Goal: Task Accomplishment & Management: Use online tool/utility

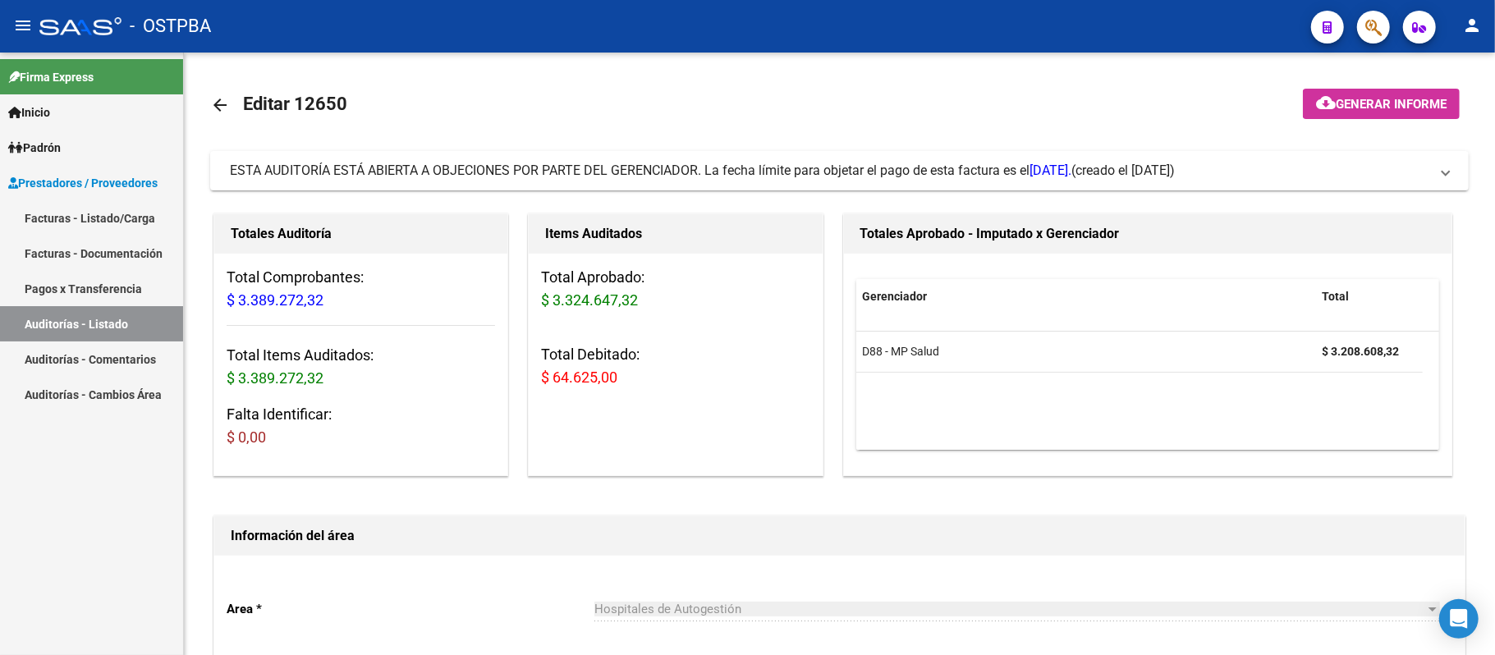
click at [63, 317] on link "Auditorías - Listado" at bounding box center [91, 323] width 183 height 35
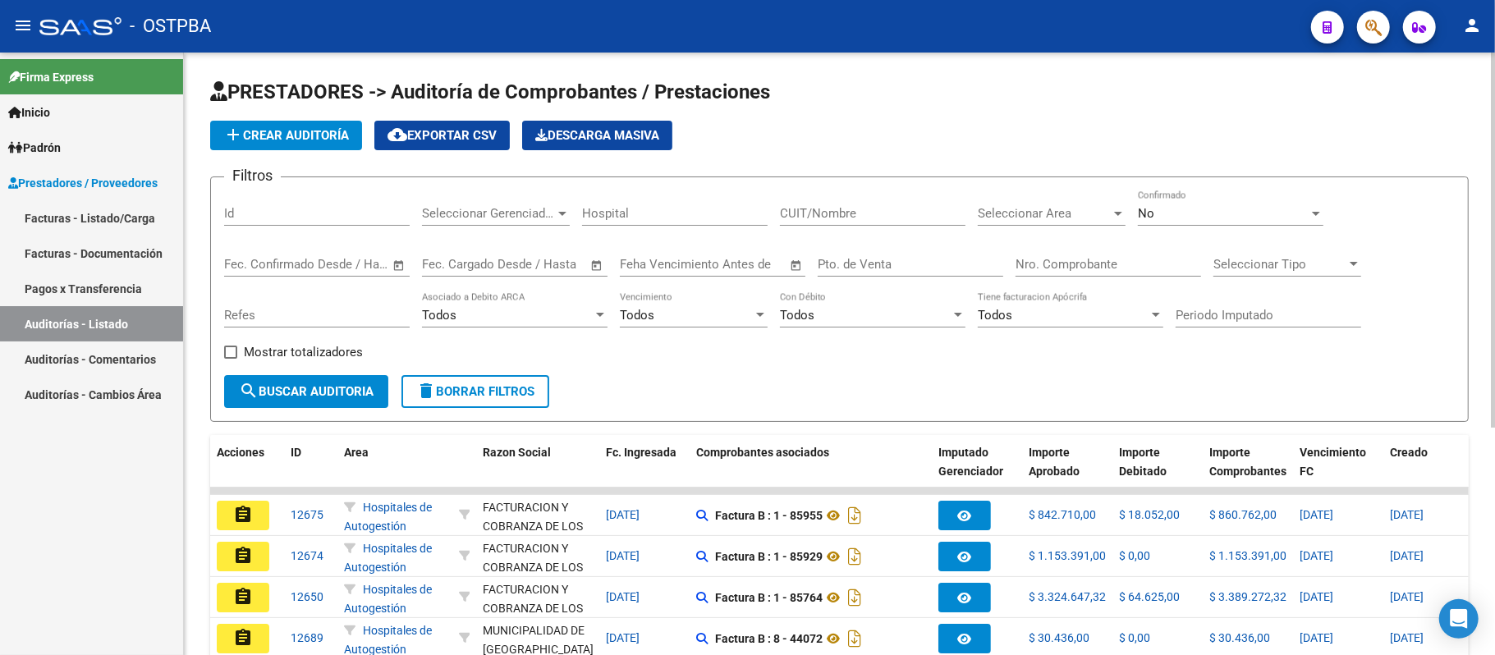
click at [1043, 264] on input "Nro. Comprobante" at bounding box center [1109, 264] width 186 height 15
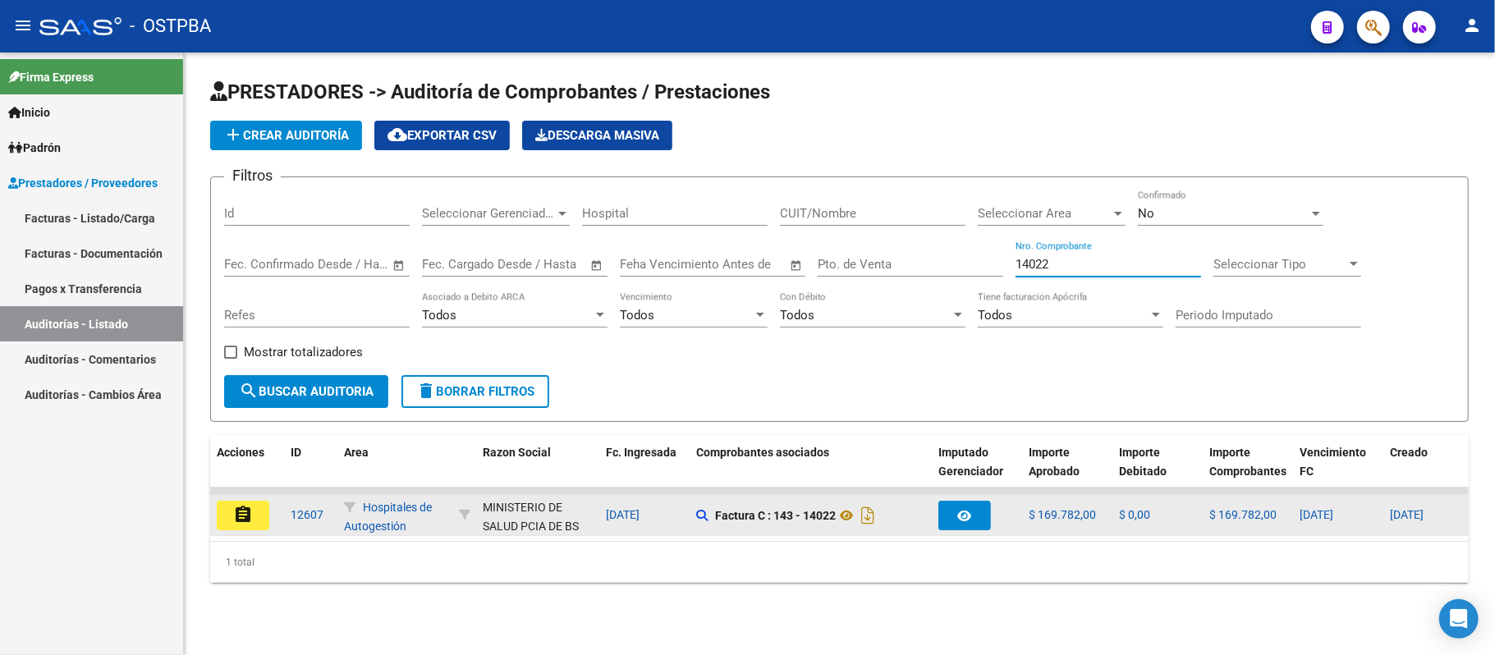
type input "14022"
click at [250, 507] on mat-icon "assignment" at bounding box center [243, 515] width 20 height 20
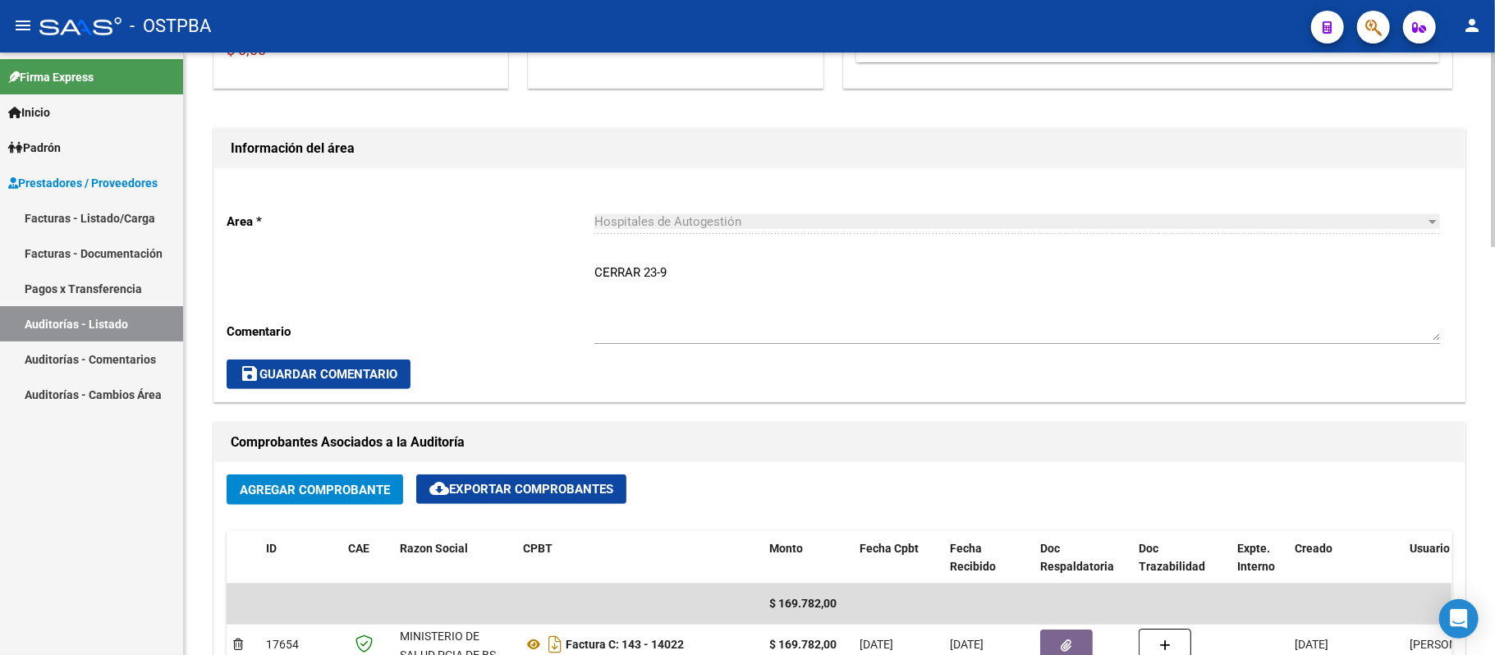
scroll to position [547, 0]
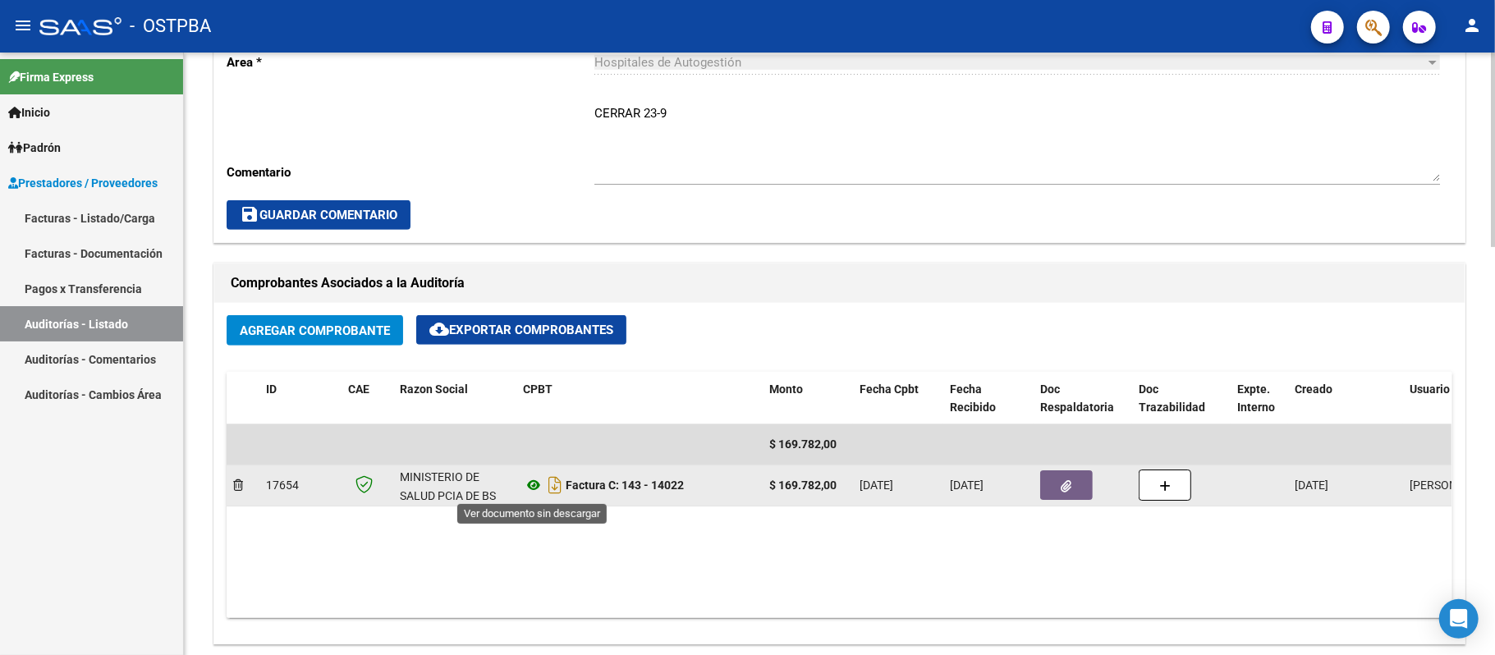
click at [533, 486] on icon at bounding box center [533, 485] width 21 height 20
click at [1082, 484] on button "button" at bounding box center [1066, 485] width 53 height 30
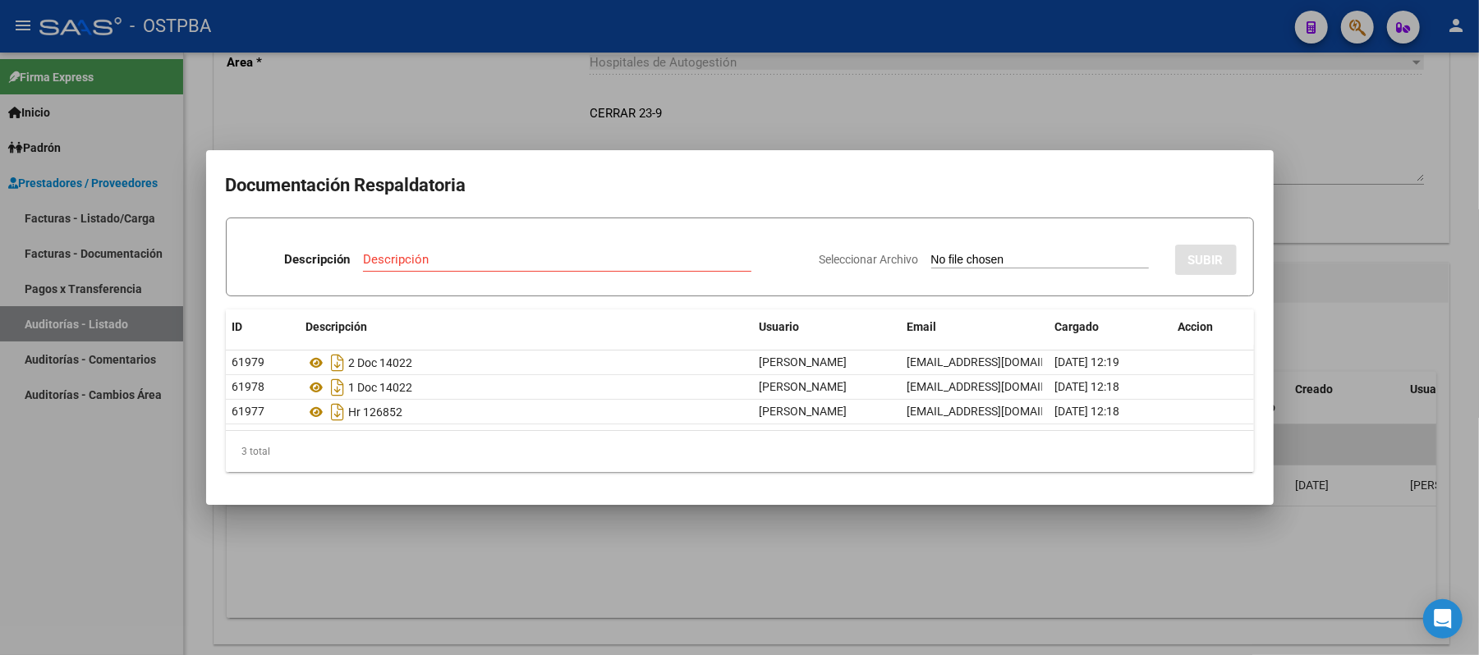
click at [1250, 103] on div at bounding box center [739, 327] width 1479 height 655
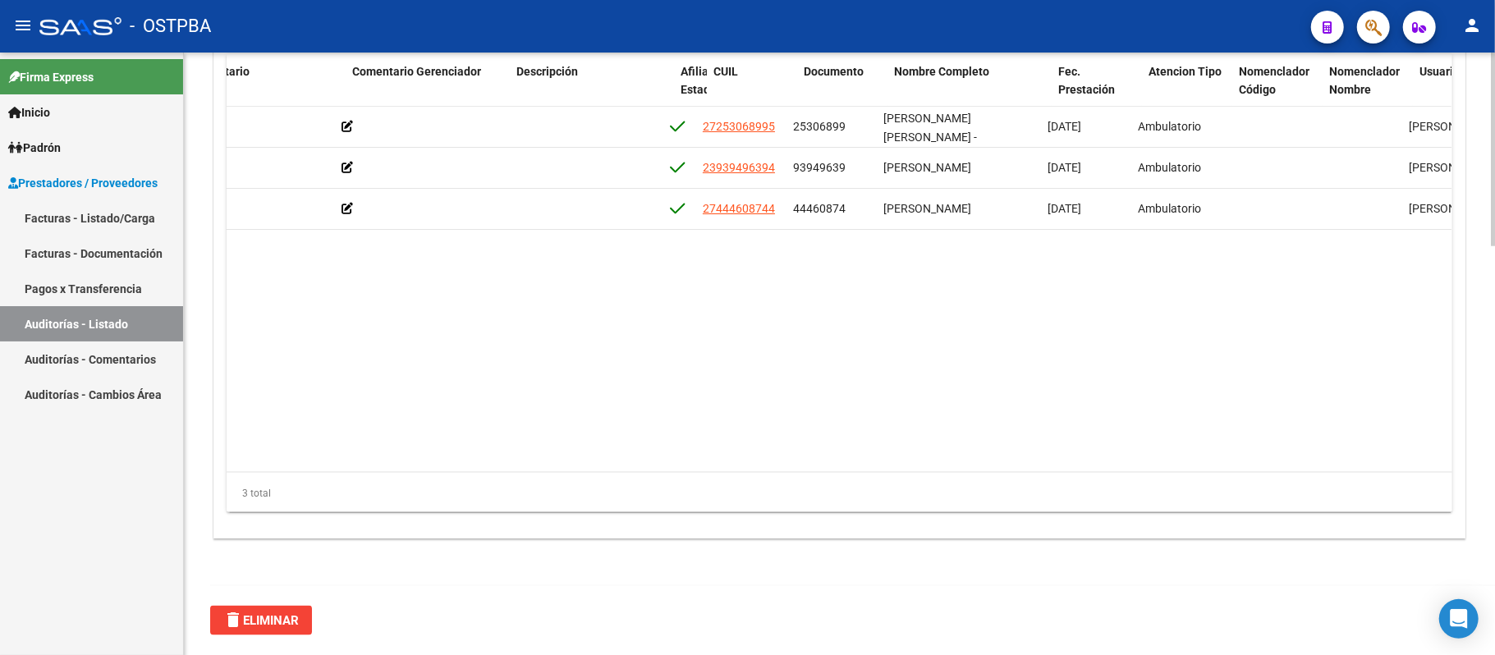
scroll to position [0, 645]
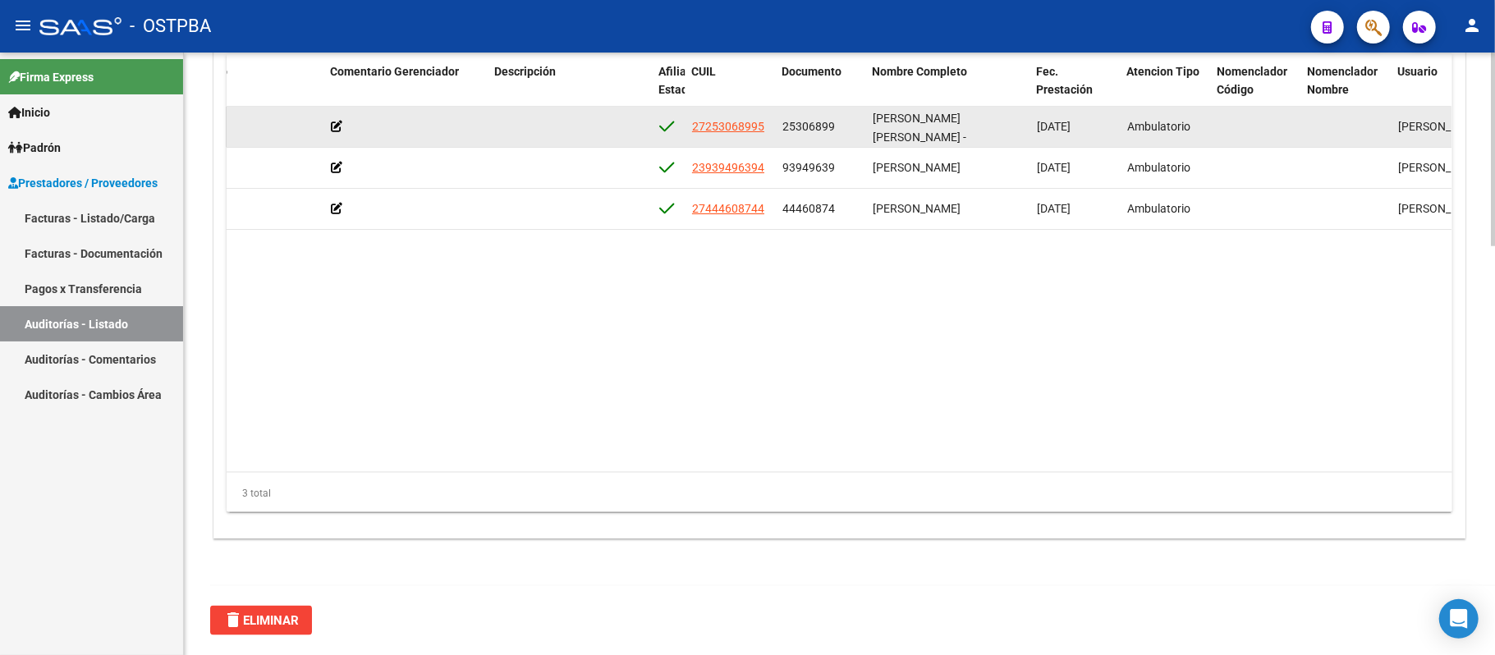
drag, startPoint x: 783, startPoint y: 126, endPoint x: 832, endPoint y: 131, distance: 49.5
click at [832, 131] on span "25306899" at bounding box center [809, 126] width 53 height 13
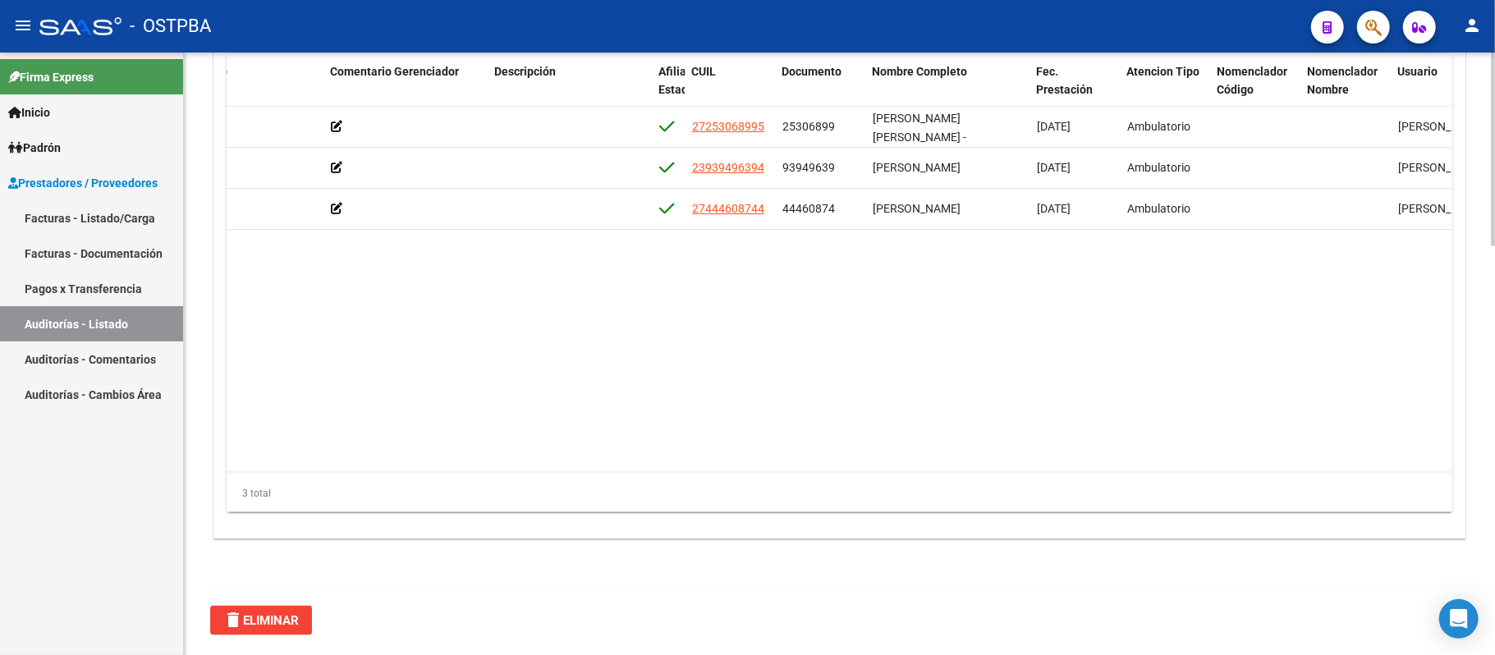
copy span "25306899"
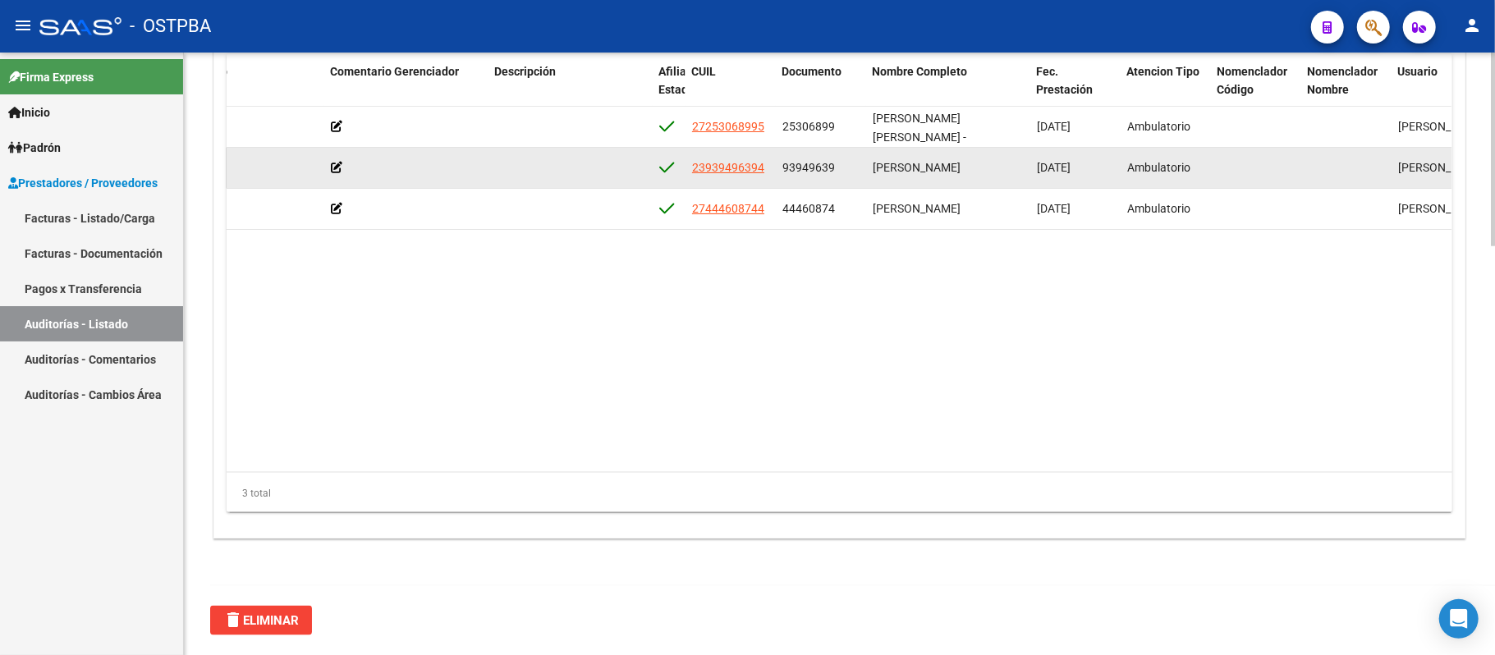
drag, startPoint x: 831, startPoint y: 172, endPoint x: 780, endPoint y: 158, distance: 52.8
click at [780, 158] on datatable-body-cell "93949639" at bounding box center [821, 168] width 90 height 40
copy span "93949639"
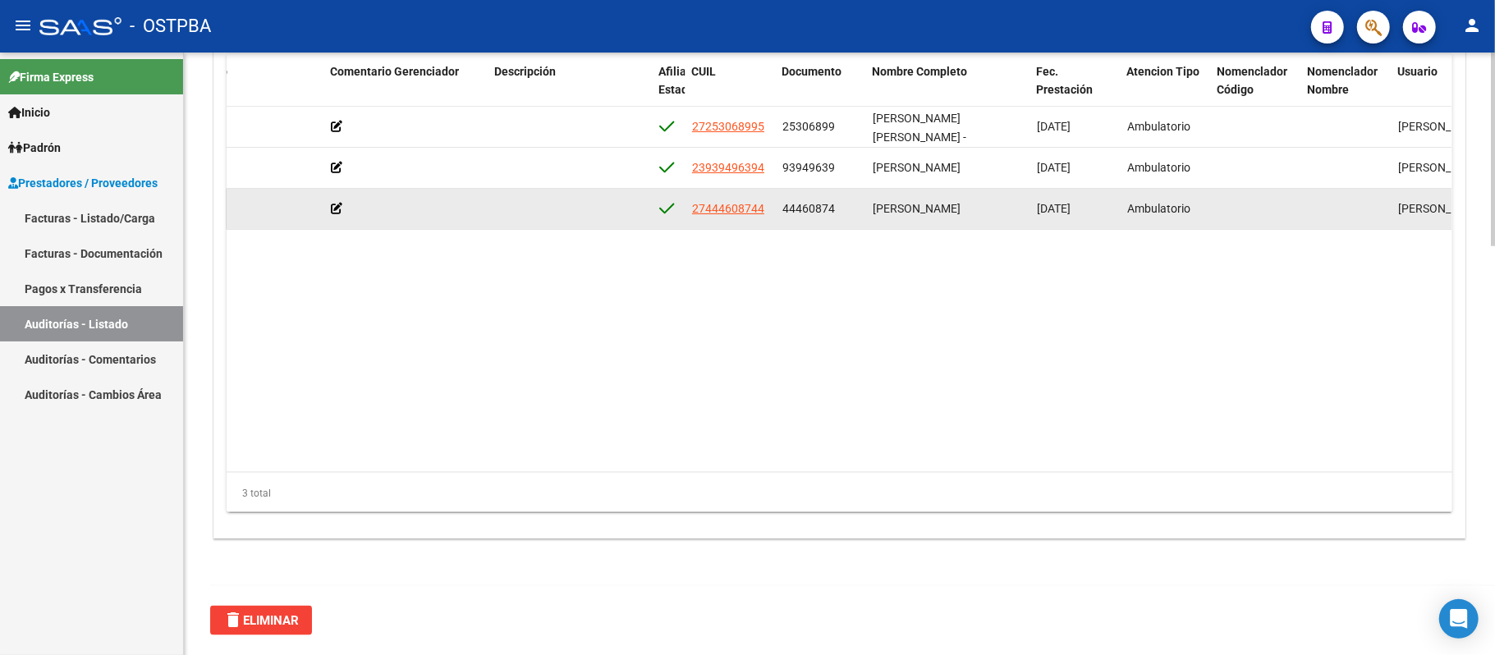
drag, startPoint x: 835, startPoint y: 207, endPoint x: 783, endPoint y: 205, distance: 51.8
click at [783, 205] on div "44460874" at bounding box center [821, 209] width 77 height 19
copy span "44460874"
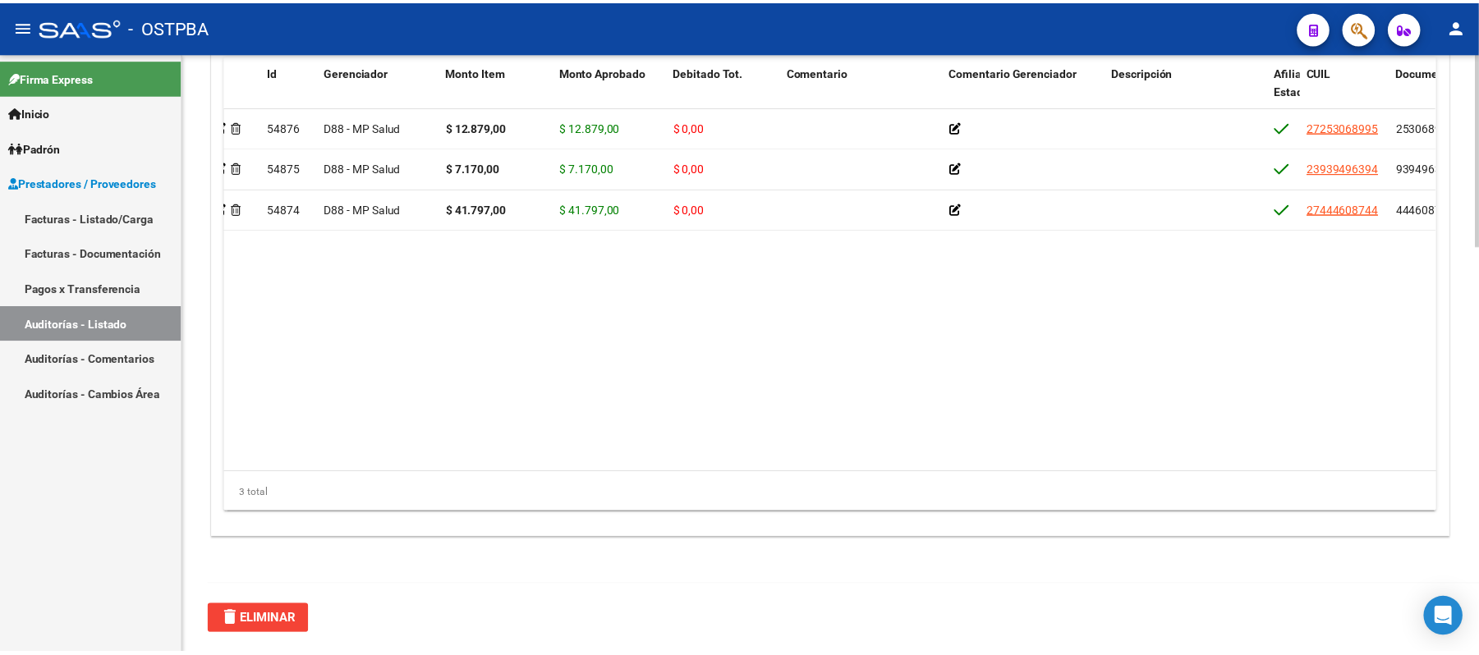
scroll to position [0, 0]
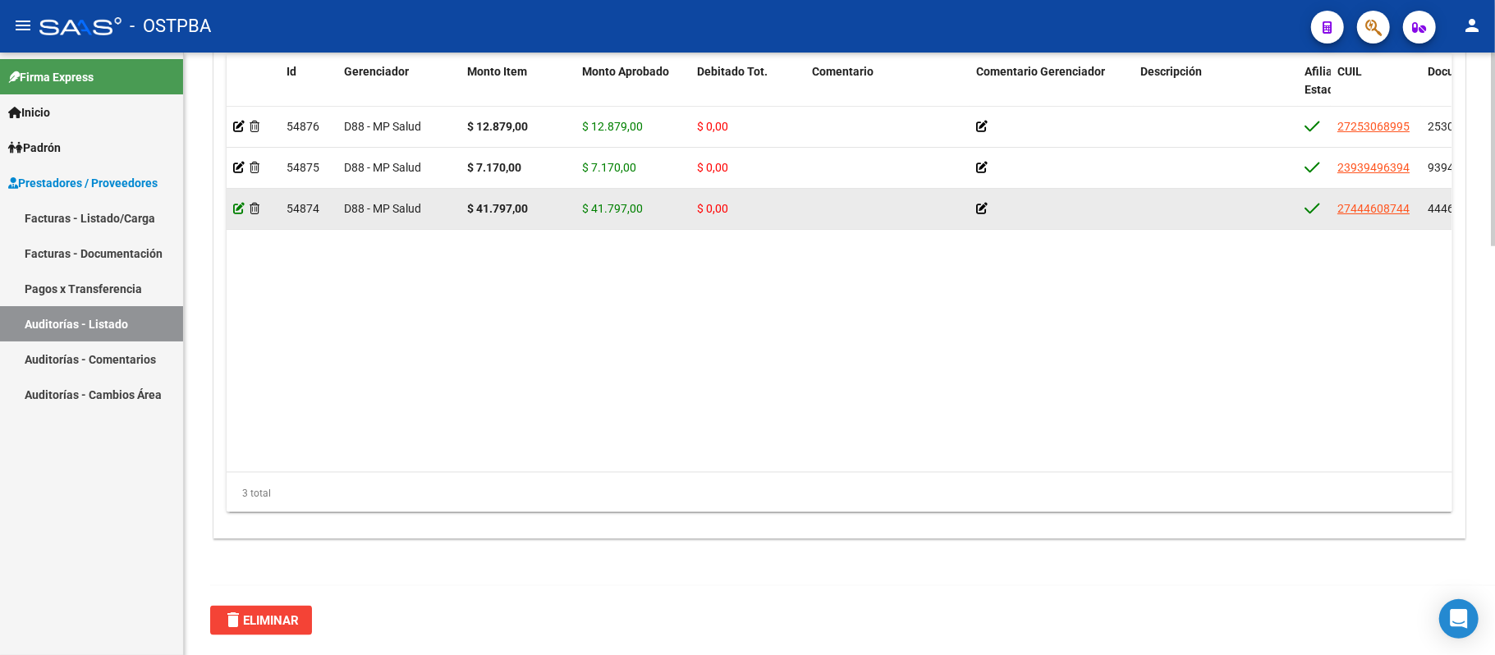
click at [236, 212] on icon at bounding box center [238, 208] width 11 height 11
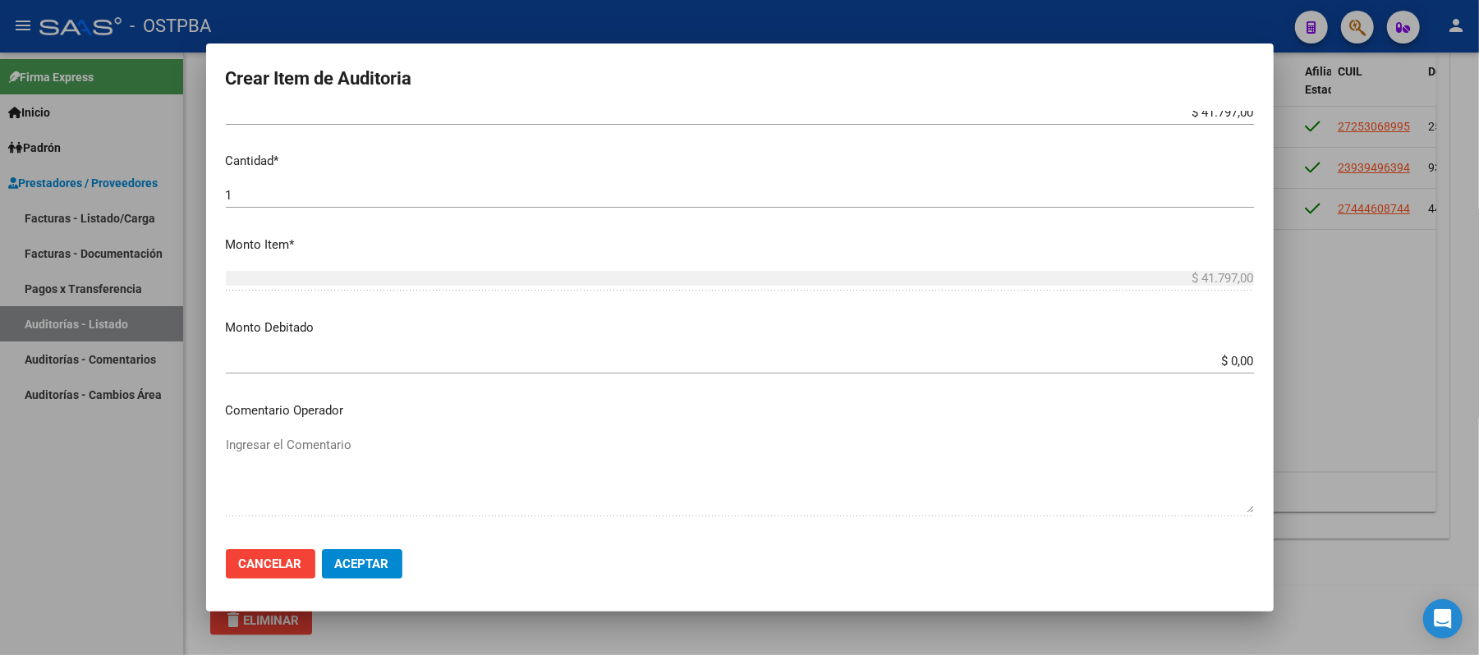
scroll to position [438, 0]
drag, startPoint x: 1223, startPoint y: 347, endPoint x: 1219, endPoint y: 360, distance: 13.8
click at [1225, 347] on div "$ 0,00 Ingresar el monto" at bounding box center [740, 358] width 1028 height 25
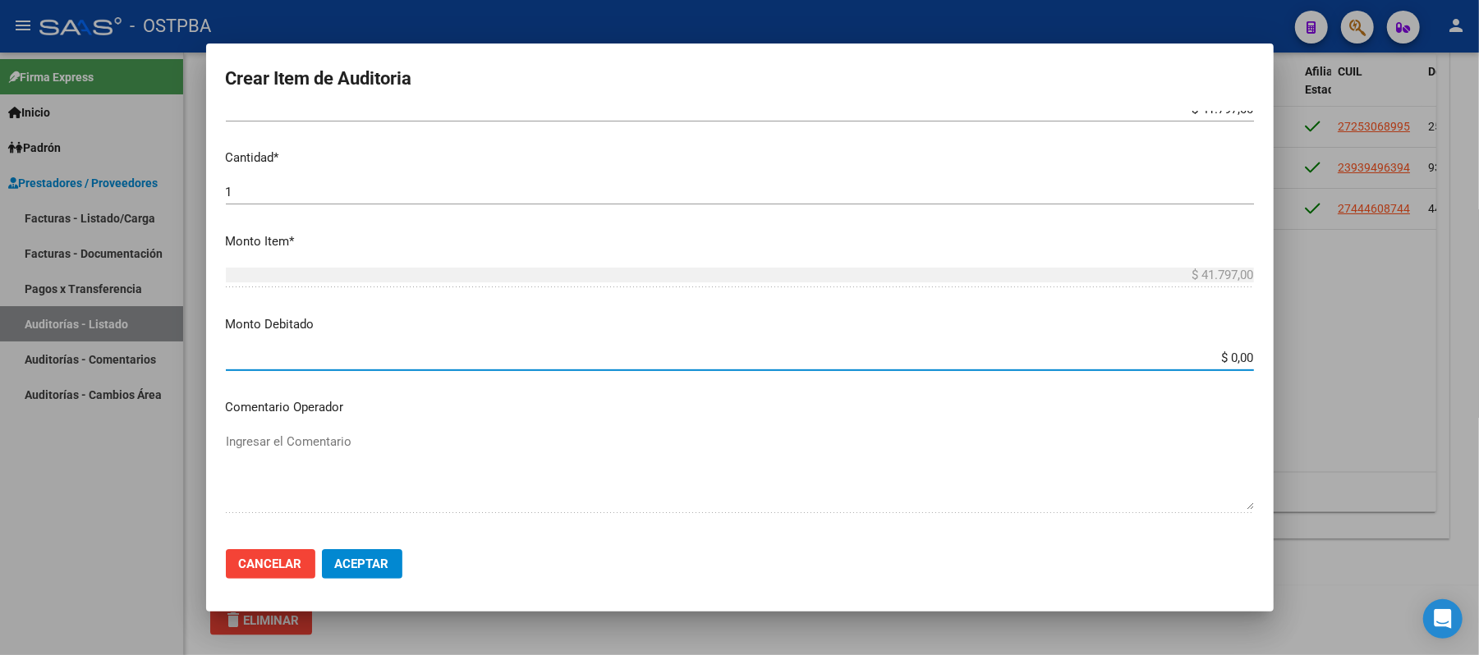
click at [1217, 363] on input "$ 0,00" at bounding box center [740, 358] width 1028 height 15
type input "$ 41.797,00"
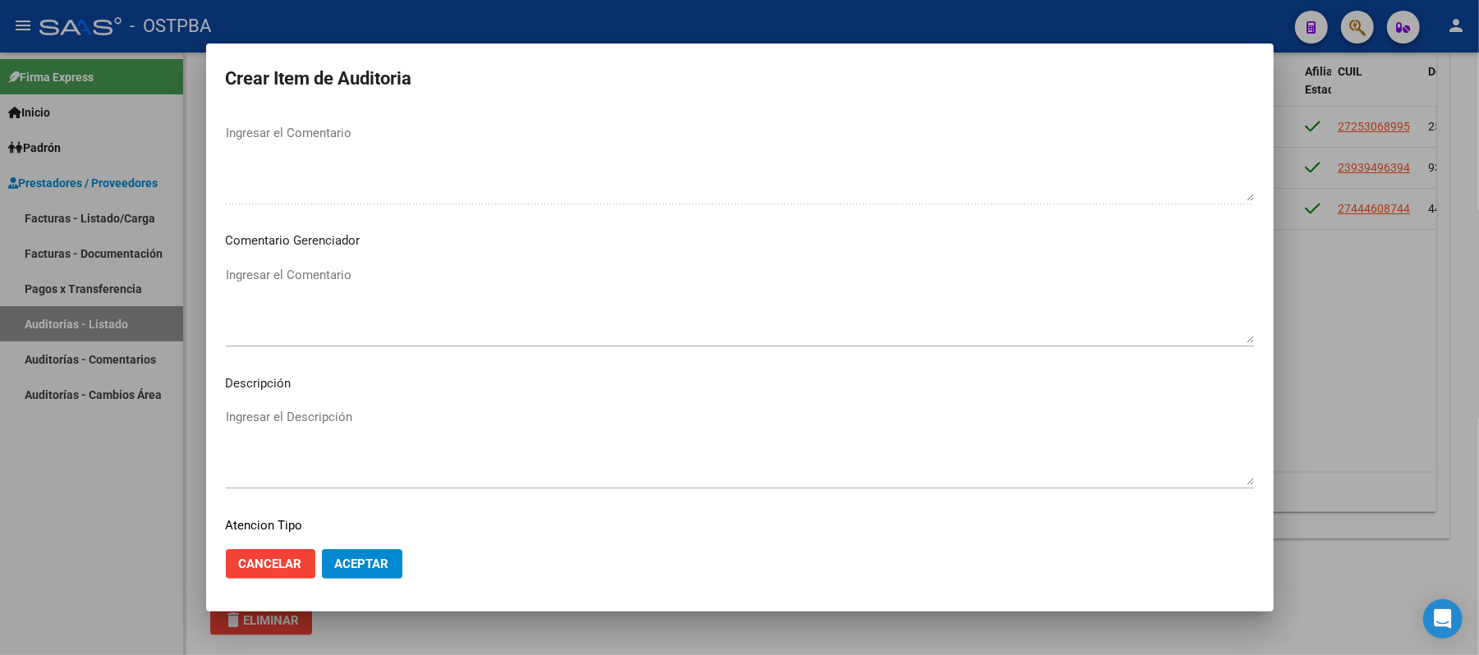
scroll to position [766, 0]
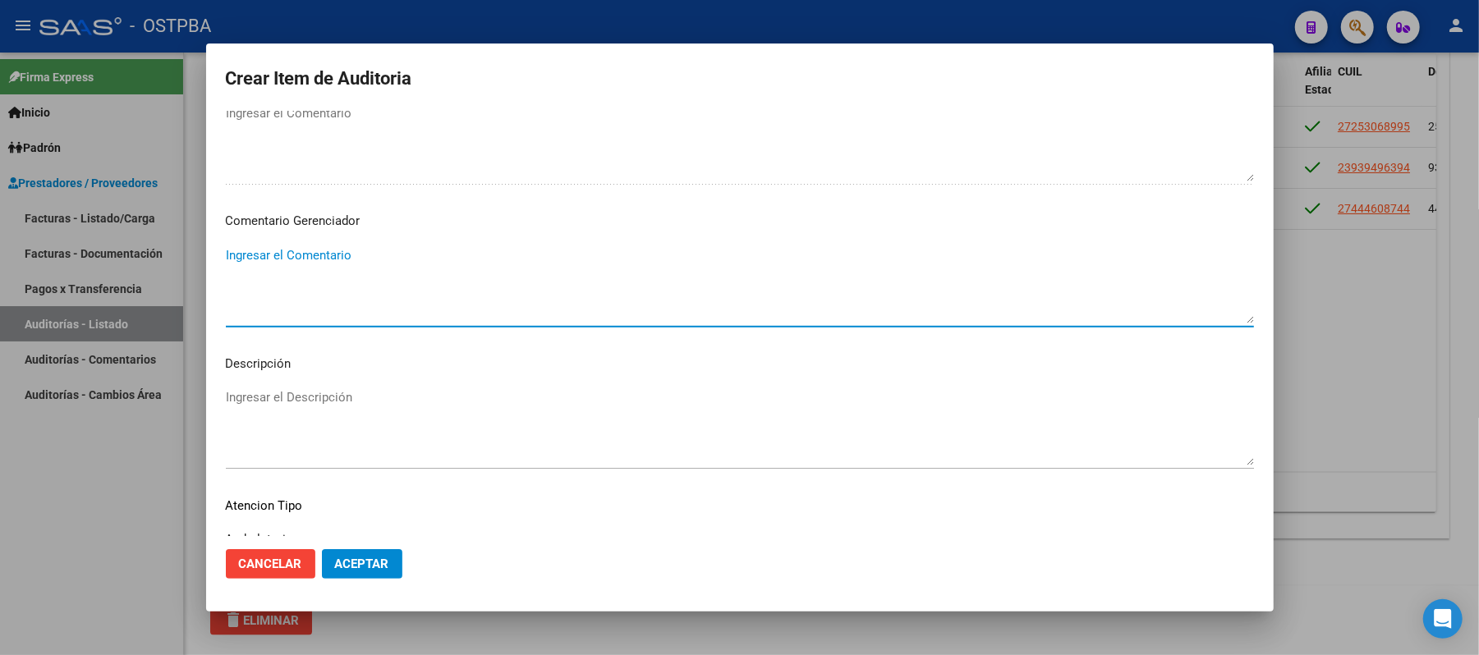
click at [251, 258] on textarea "Ingresar el Comentario" at bounding box center [740, 284] width 1028 height 77
type textarea "irregularidad en pagos"
click at [375, 567] on span "Aceptar" at bounding box center [362, 564] width 54 height 15
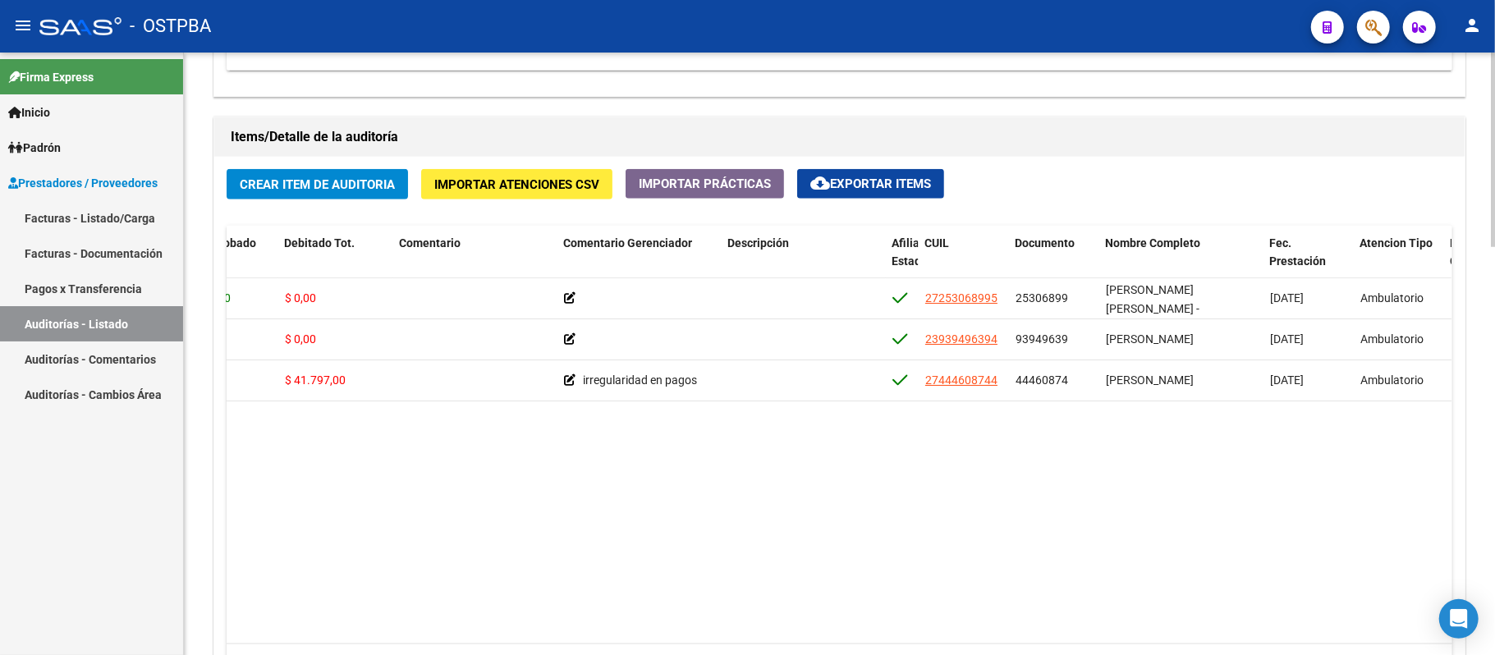
scroll to position [0, 435]
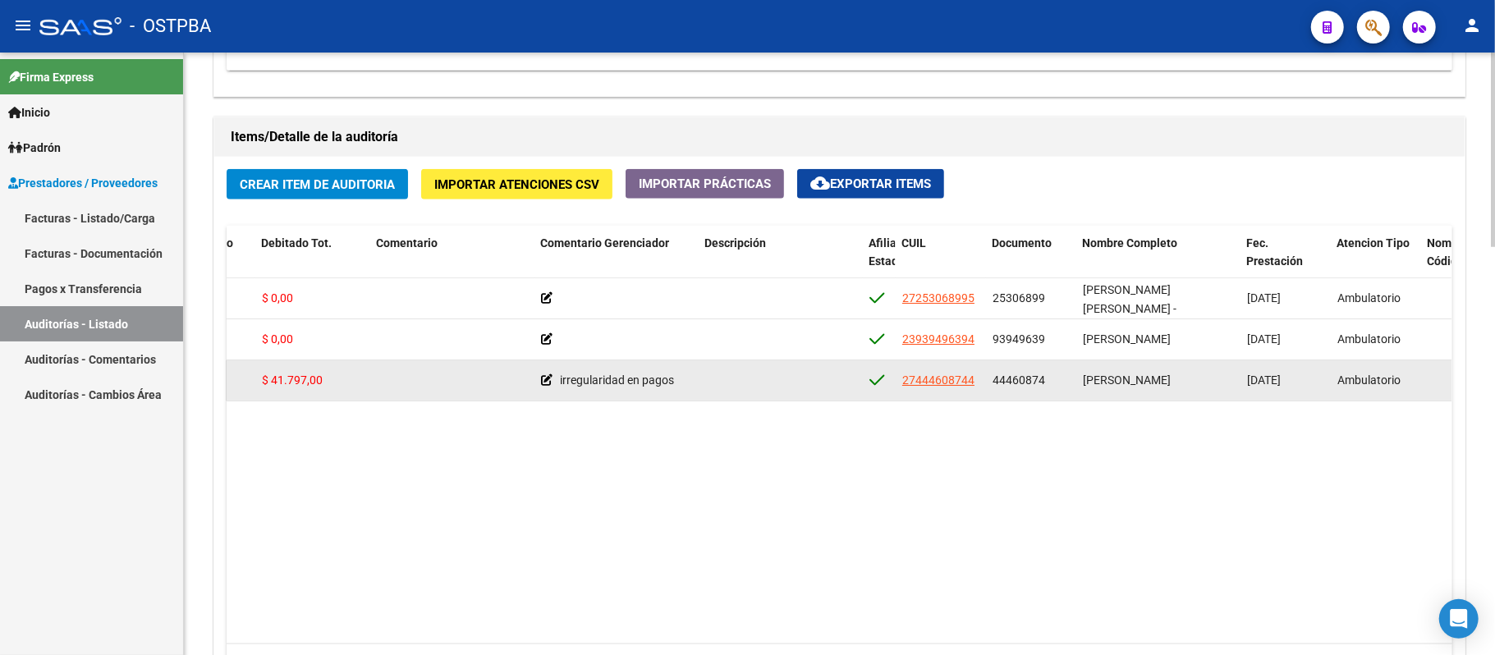
drag, startPoint x: 1085, startPoint y: 379, endPoint x: 1229, endPoint y: 376, distance: 144.5
click at [1171, 376] on span "HERRERA JULIANA BEATRIZ" at bounding box center [1127, 380] width 88 height 13
copy span "HERRERA JULIANA BEATRIZ"
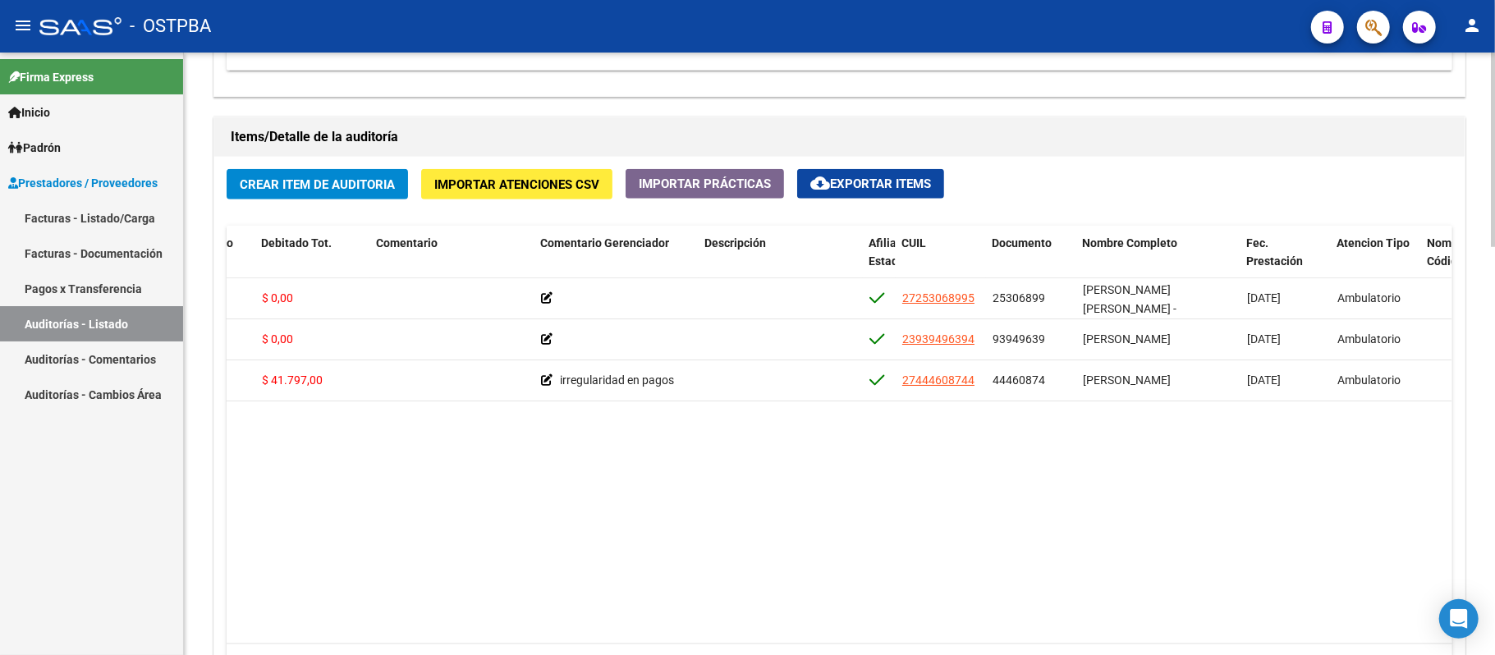
click at [289, 542] on datatable-body "54876 D88 - MP Salud $ 12.879,00 $ 12.879,00 $ 0,00 27253068995 25306899 ZAPATA…" at bounding box center [839, 460] width 1225 height 365
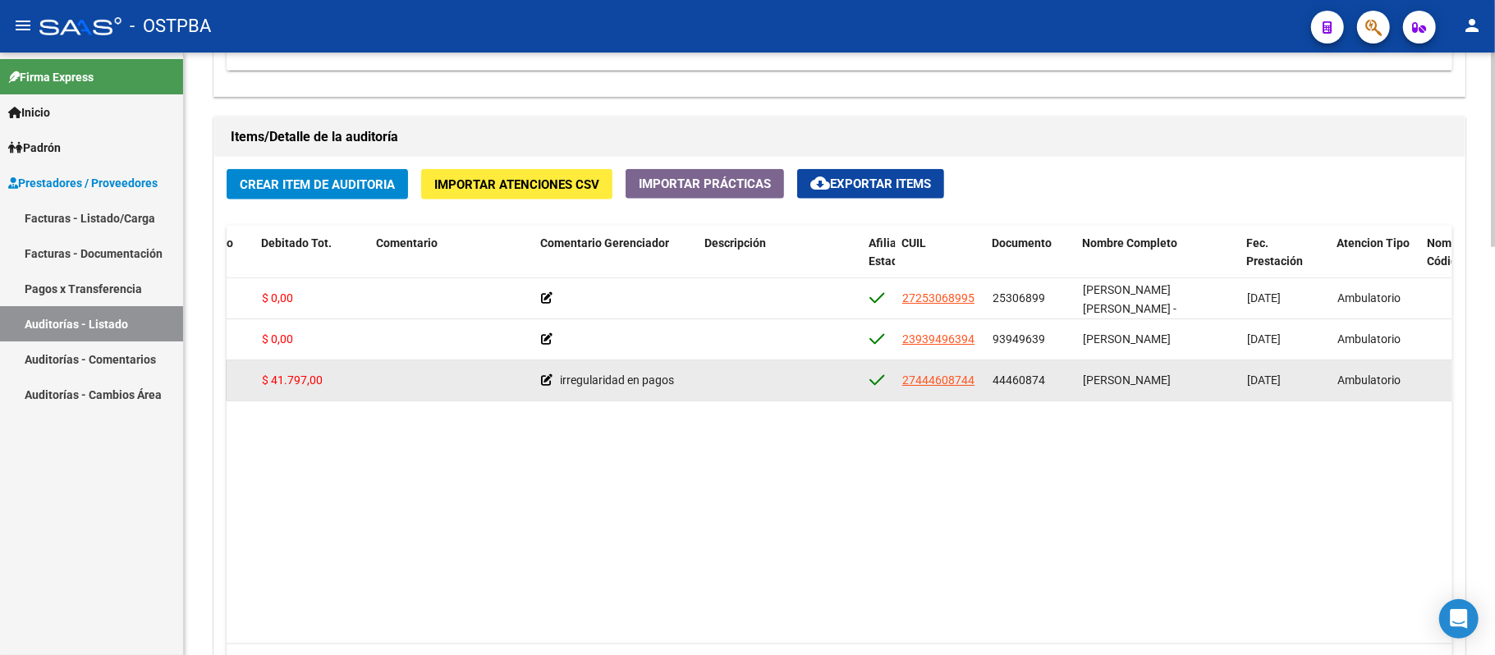
drag, startPoint x: 1079, startPoint y: 384, endPoint x: 1230, endPoint y: 394, distance: 151.4
click at [1230, 394] on datatable-body-cell "HERRERA JULIANA BEATRIZ" at bounding box center [1158, 380] width 164 height 40
copy span "HERRERA JULIANA BEATRIZ"
drag, startPoint x: 994, startPoint y: 381, endPoint x: 1049, endPoint y: 389, distance: 56.4
click at [1049, 389] on div "44460874" at bounding box center [1031, 380] width 77 height 19
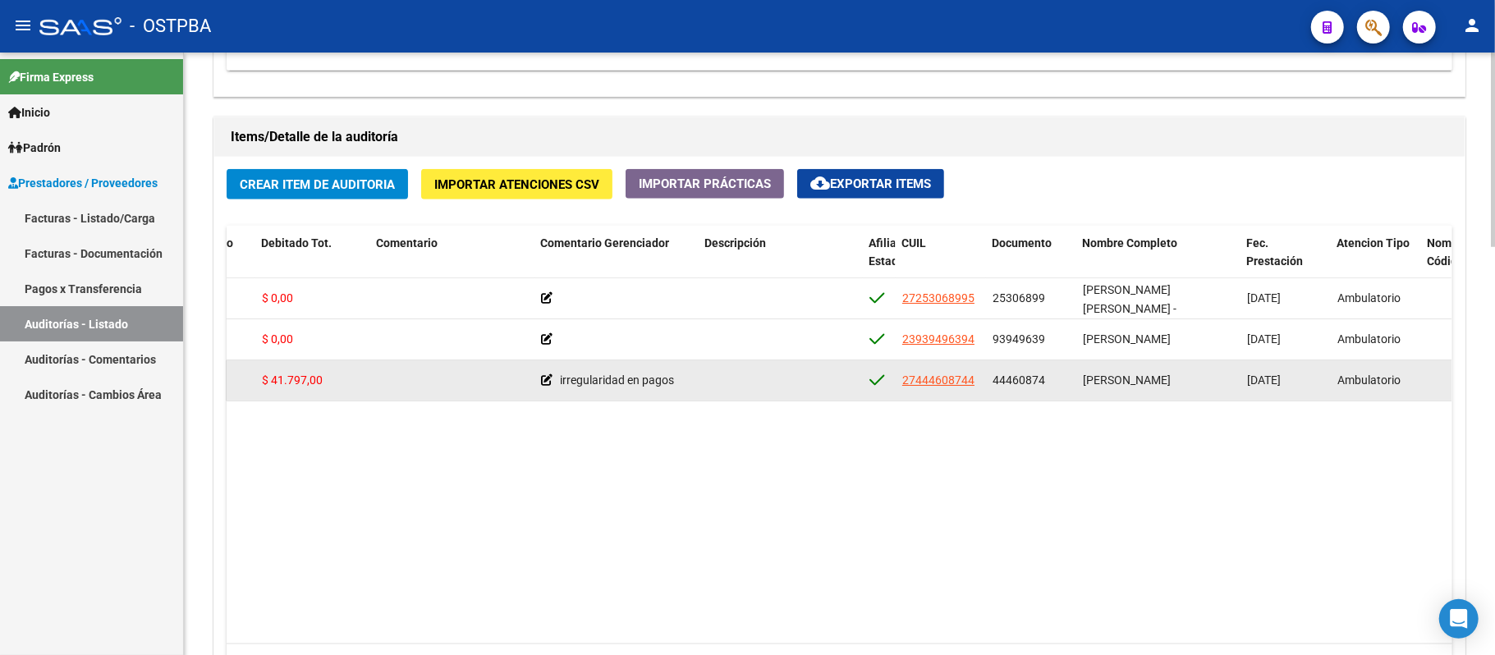
copy span "44460874"
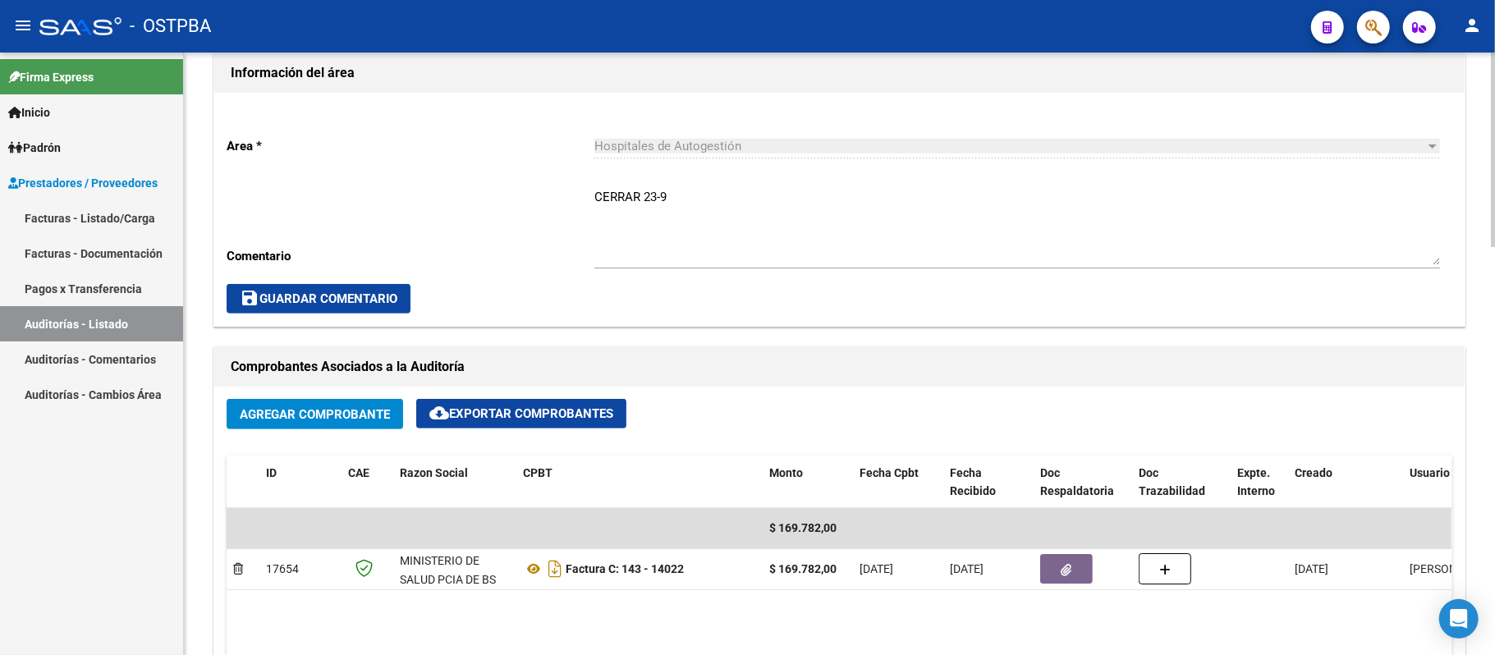
scroll to position [547, 0]
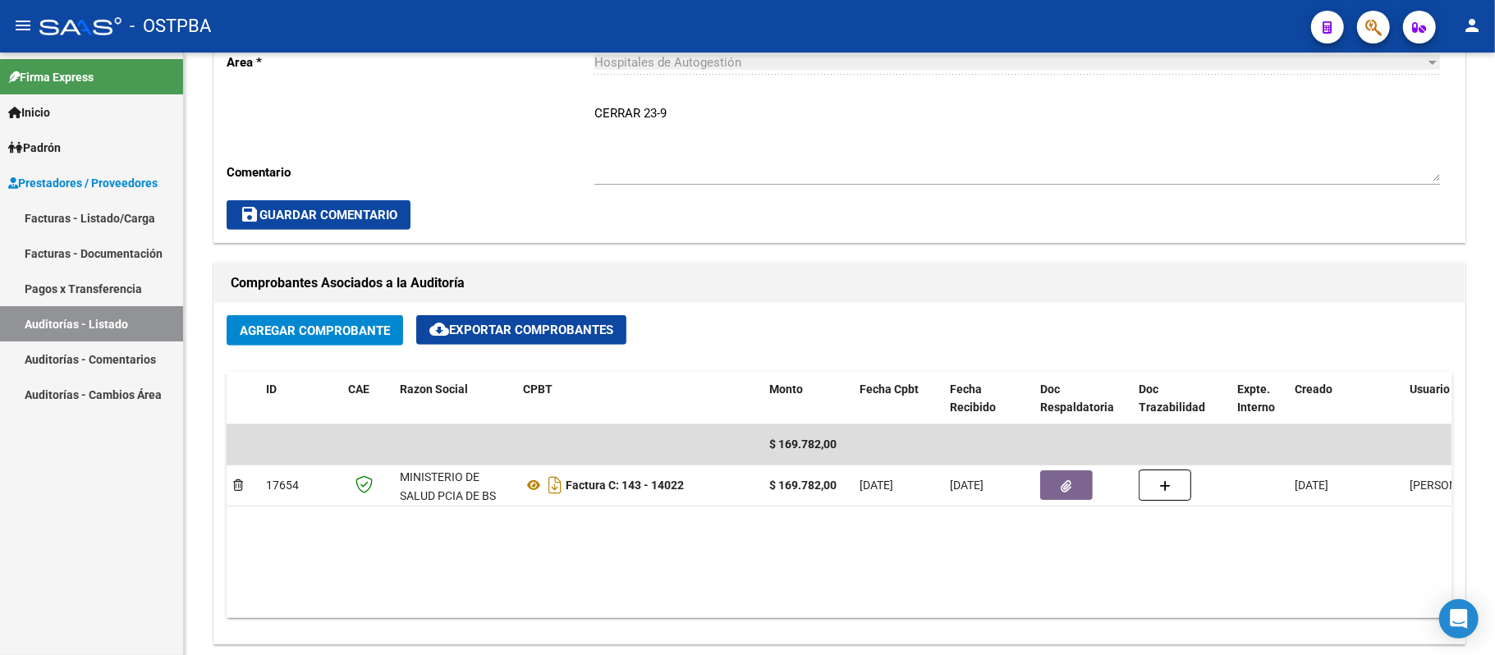
click at [50, 322] on link "Auditorías - Listado" at bounding box center [91, 323] width 183 height 35
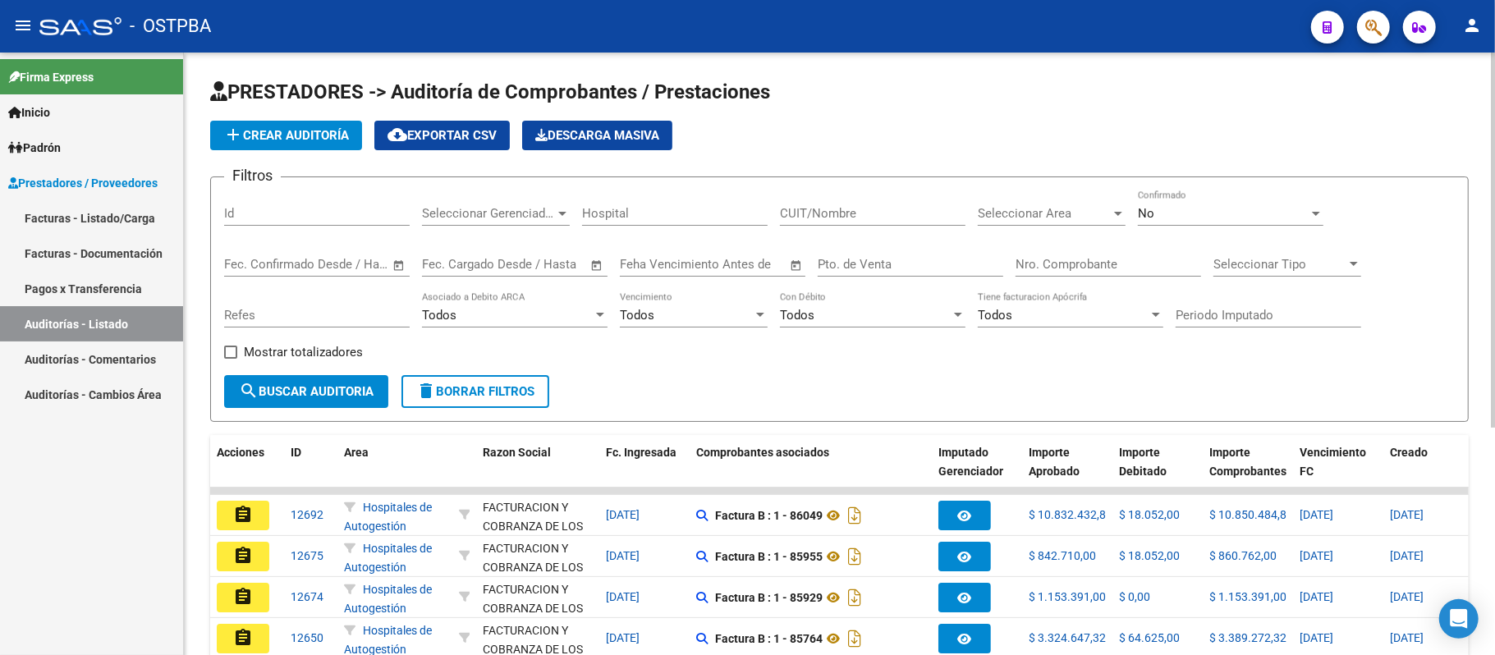
click at [1051, 263] on input "Nro. Comprobante" at bounding box center [1109, 264] width 186 height 15
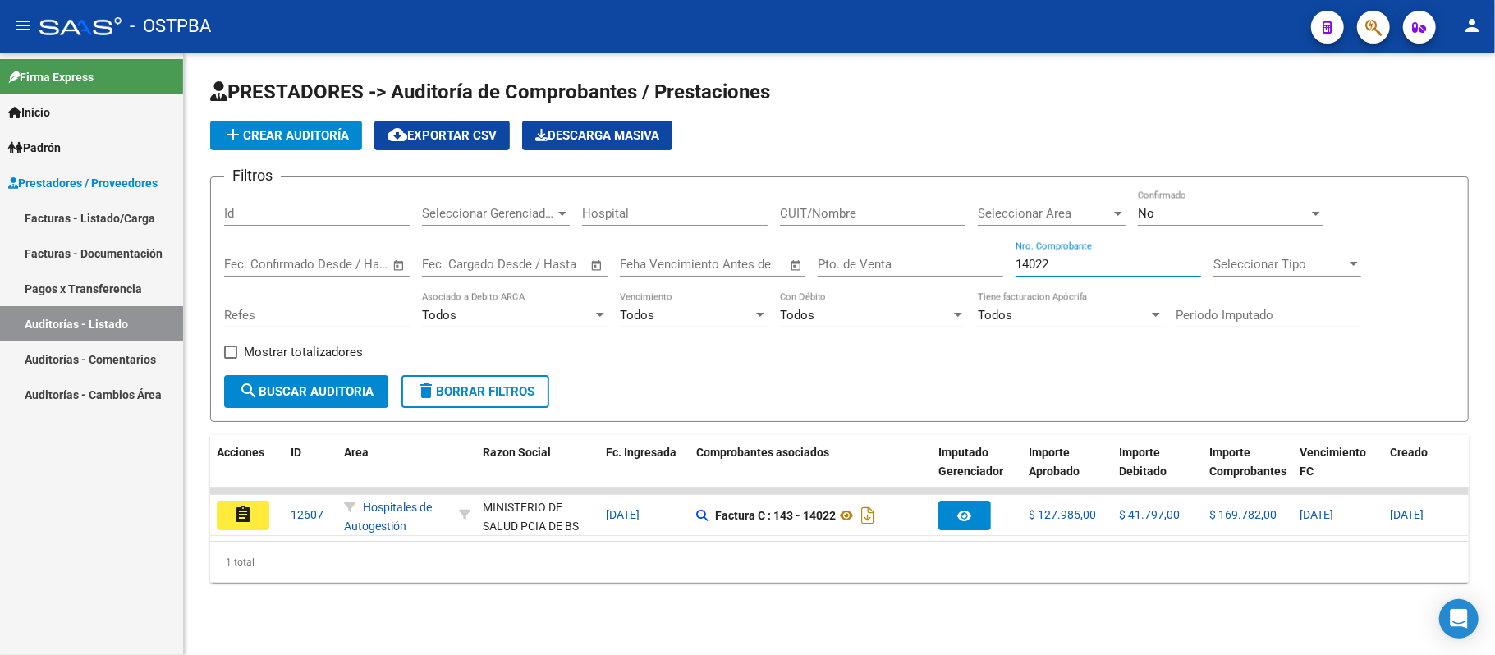
type input "14022"
click at [125, 319] on link "Auditorías - Listado" at bounding box center [91, 323] width 183 height 35
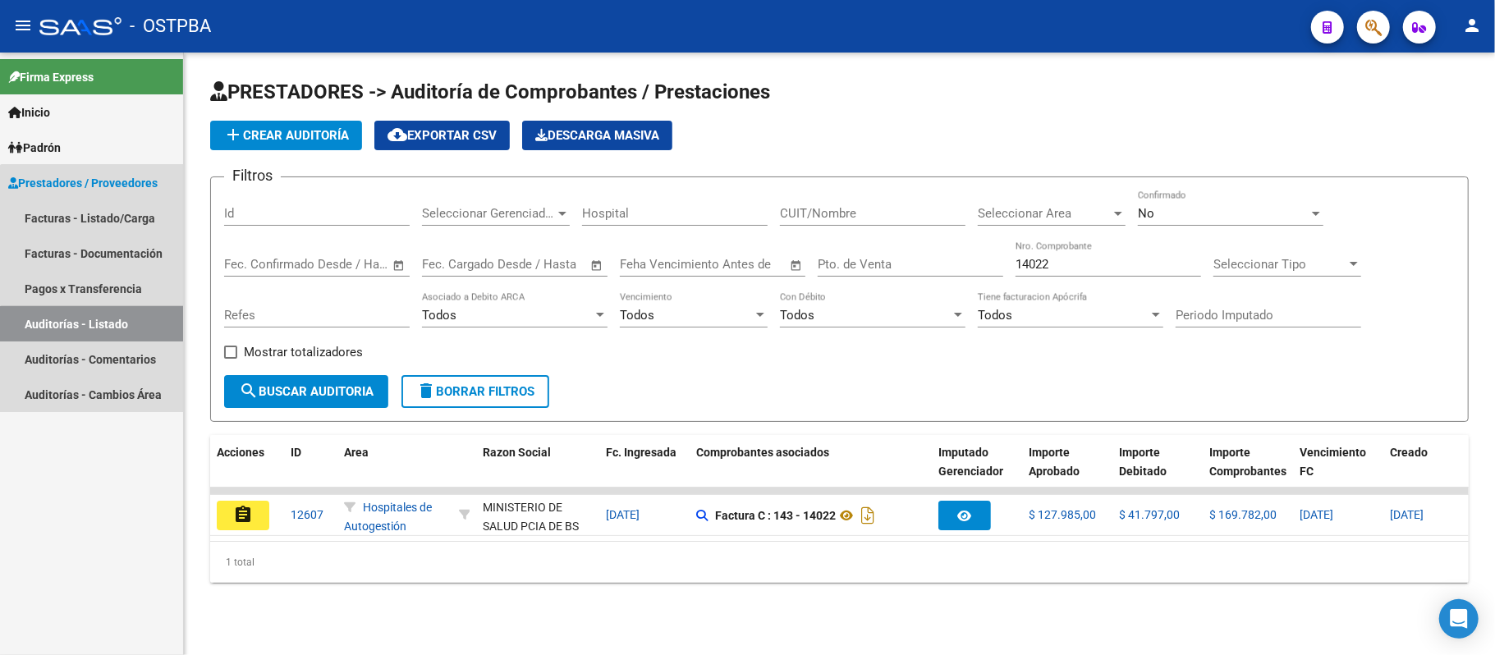
click at [131, 333] on link "Auditorías - Listado" at bounding box center [91, 323] width 183 height 35
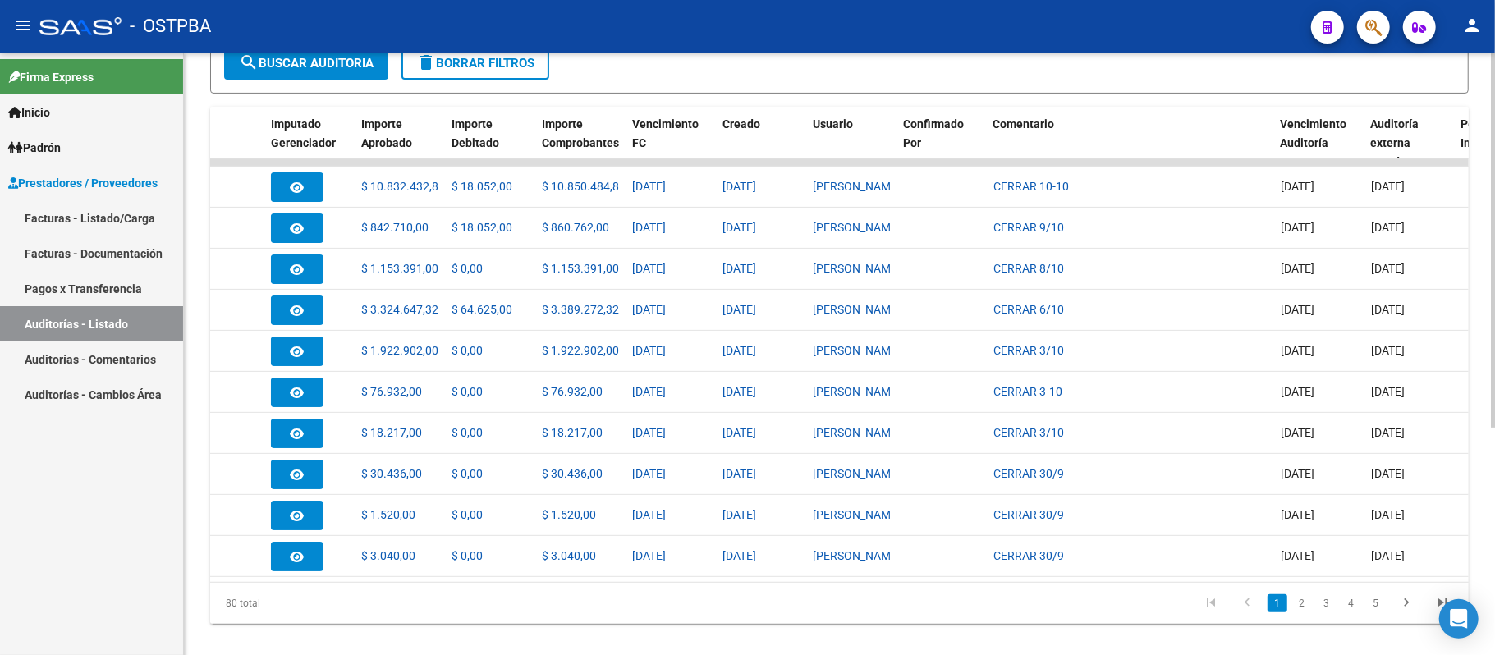
scroll to position [0, 750]
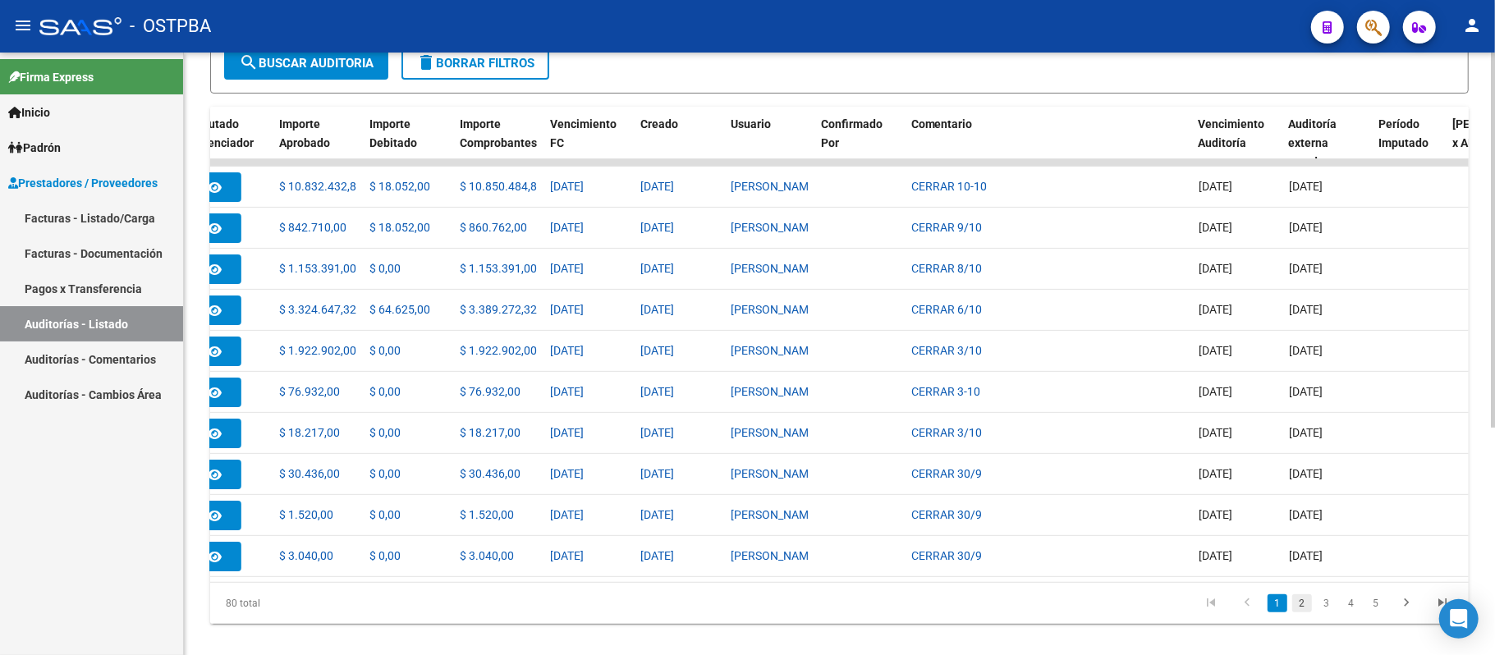
click at [1304, 613] on link "2" at bounding box center [1302, 603] width 20 height 18
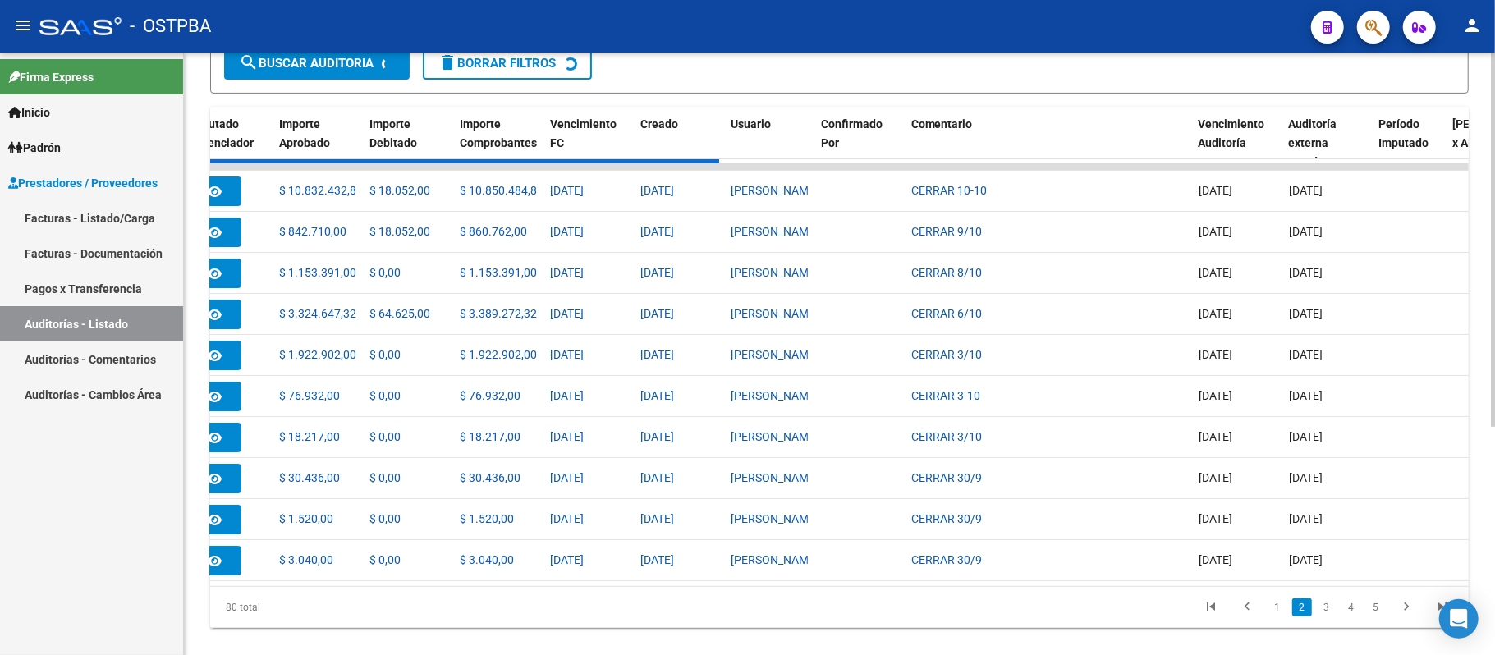
scroll to position [329, 0]
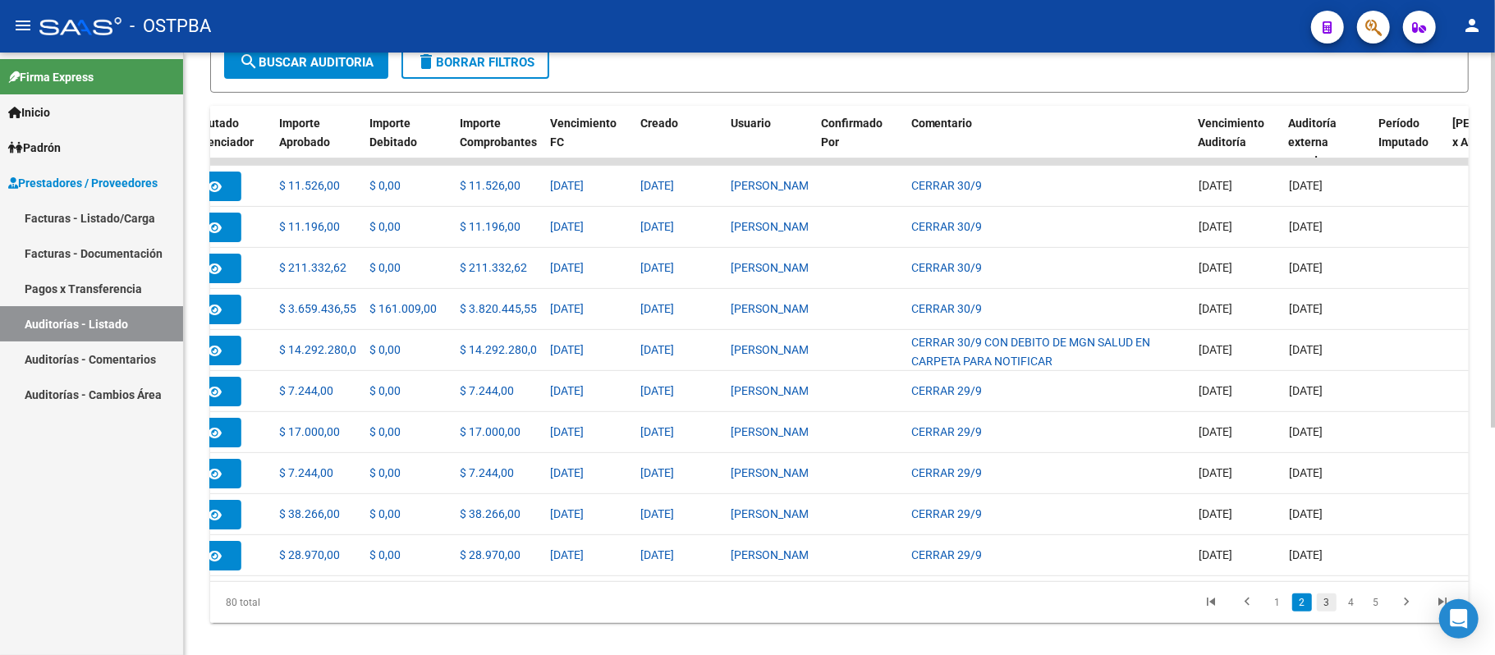
click at [1319, 612] on link "3" at bounding box center [1327, 603] width 20 height 18
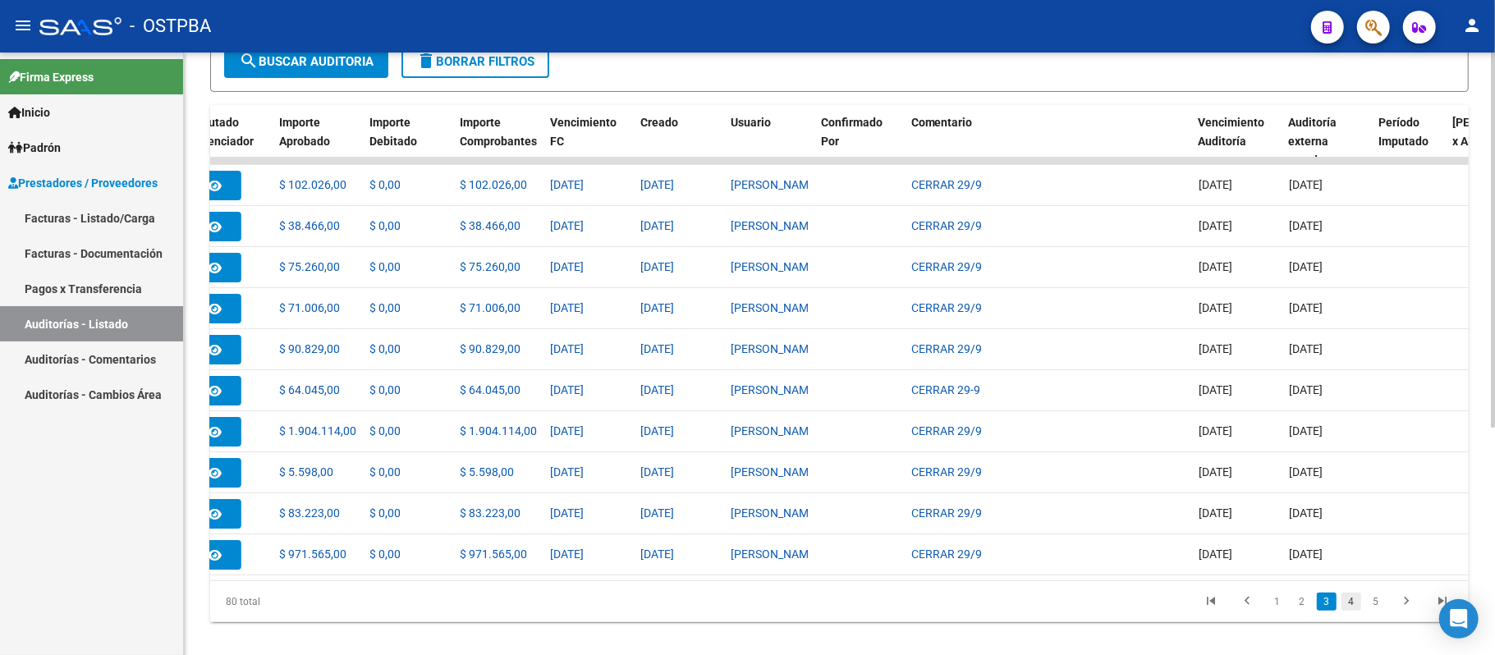
click at [1350, 611] on link "4" at bounding box center [1352, 602] width 20 height 18
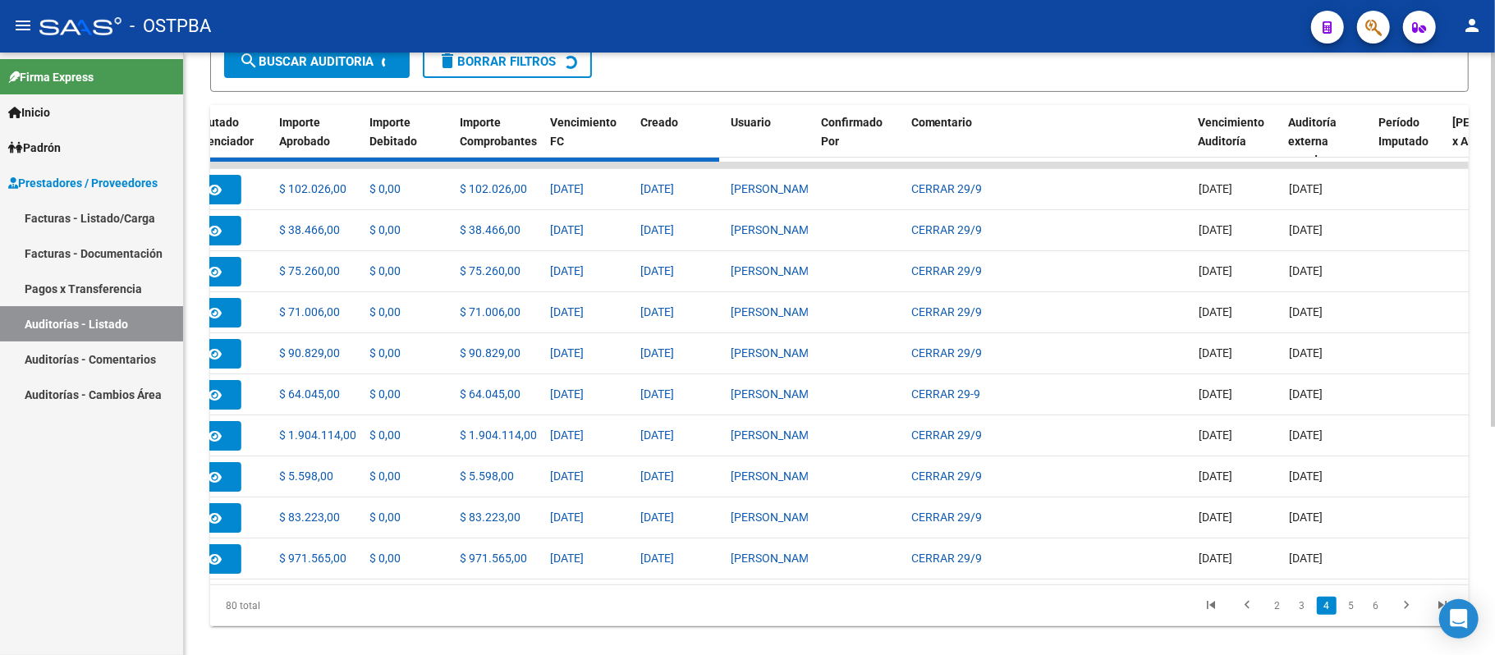
scroll to position [332, 0]
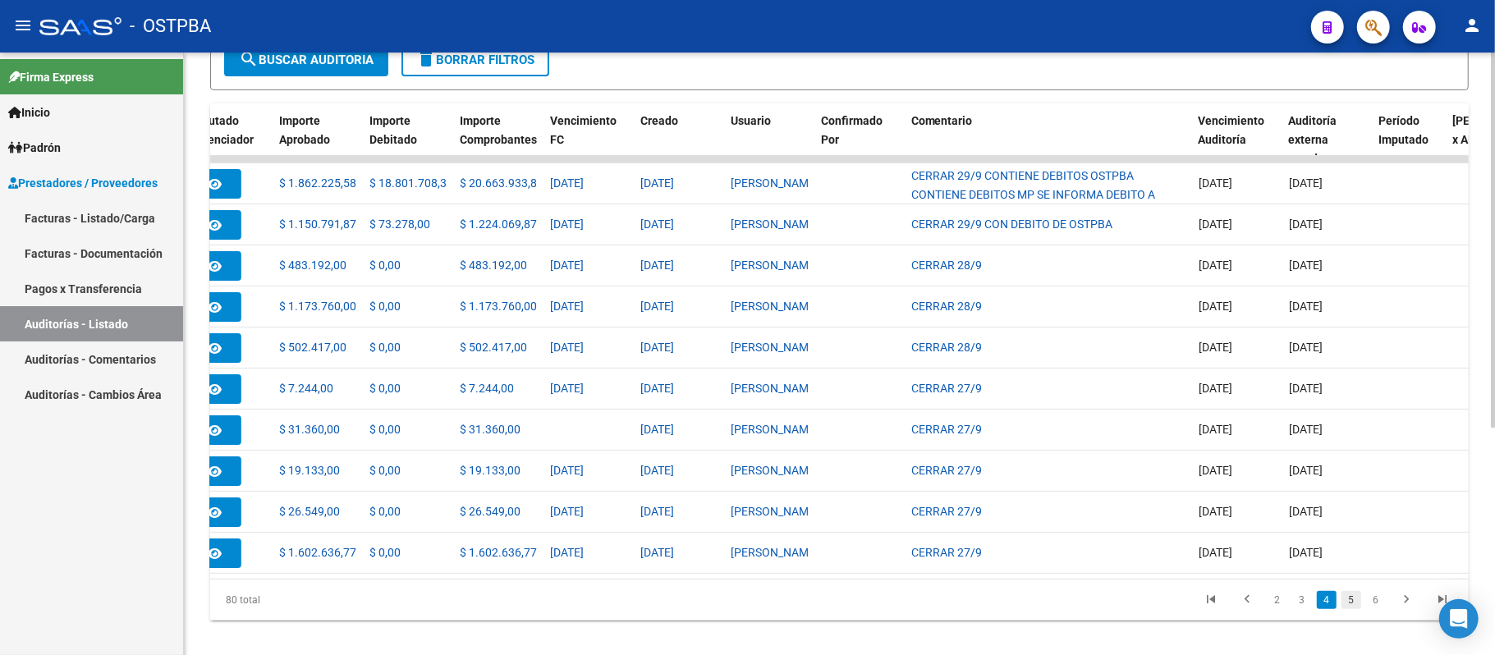
click at [1354, 609] on link "5" at bounding box center [1352, 600] width 20 height 18
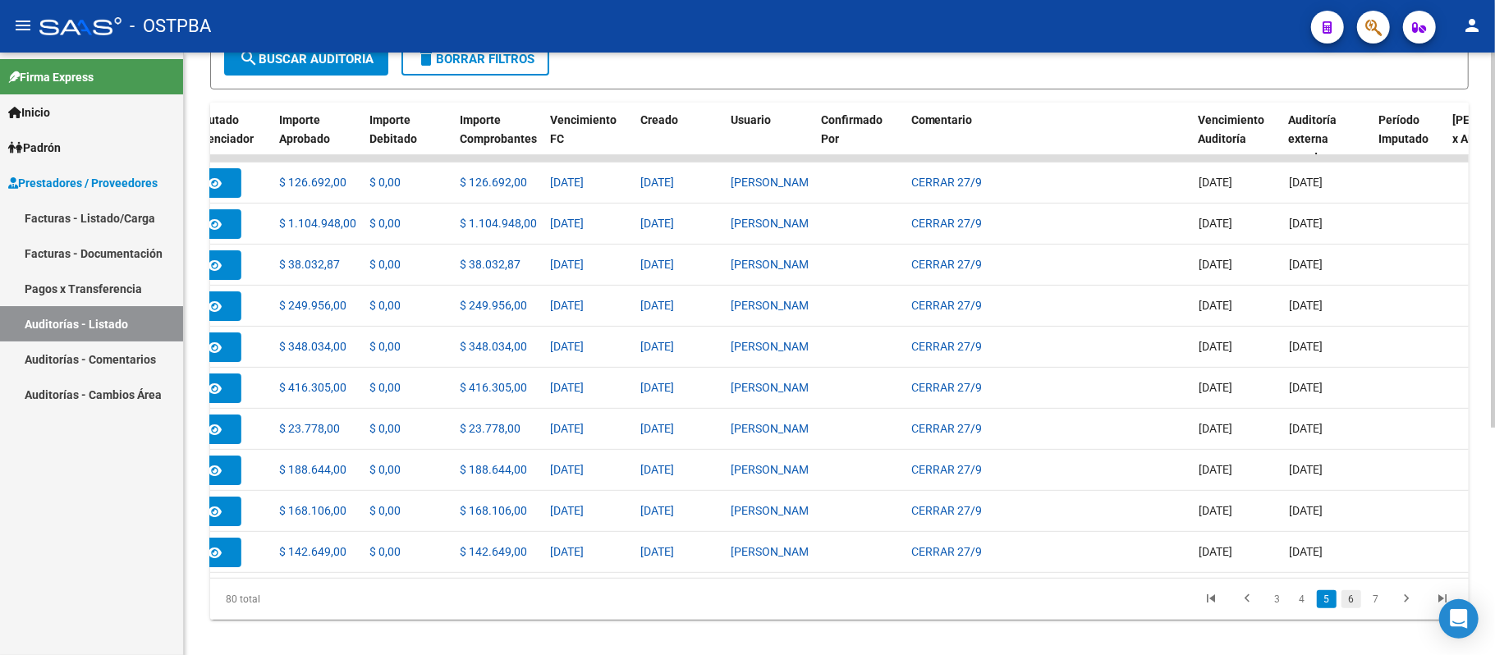
click at [1355, 608] on link "6" at bounding box center [1352, 599] width 20 height 18
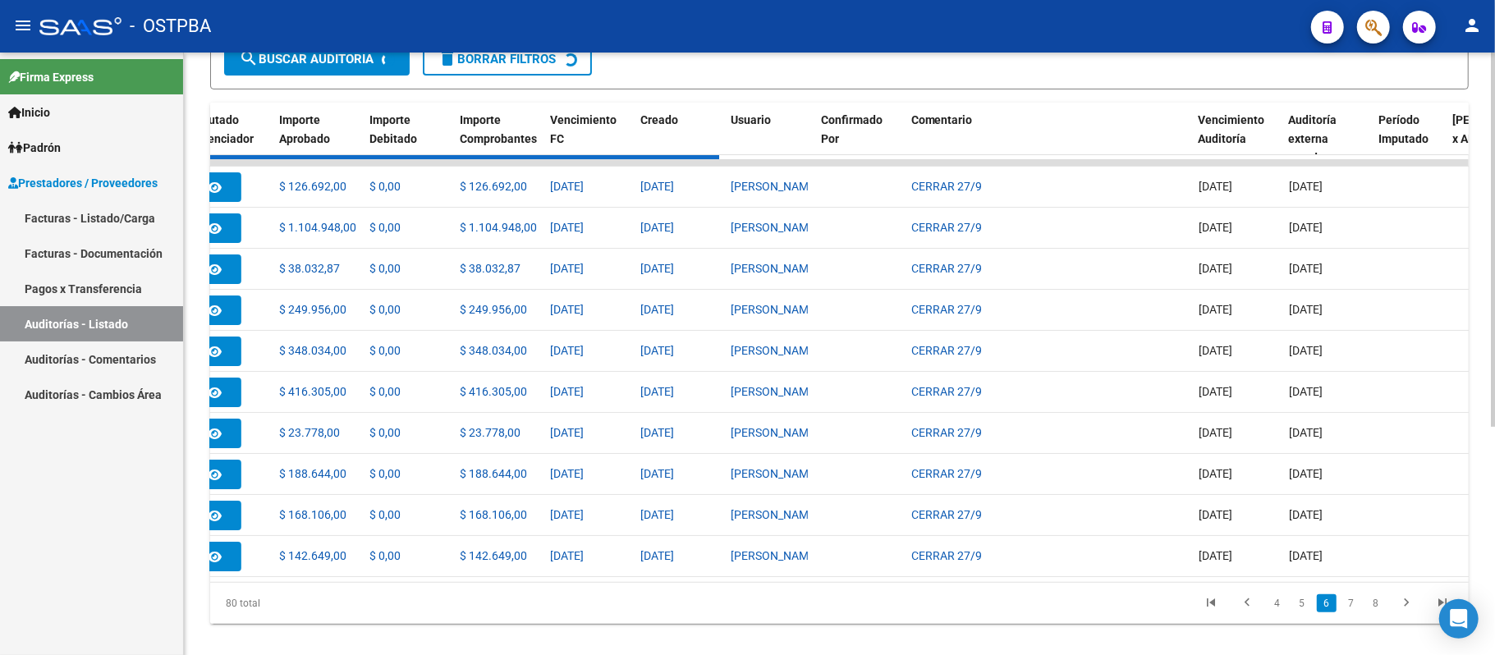
scroll to position [333, 0]
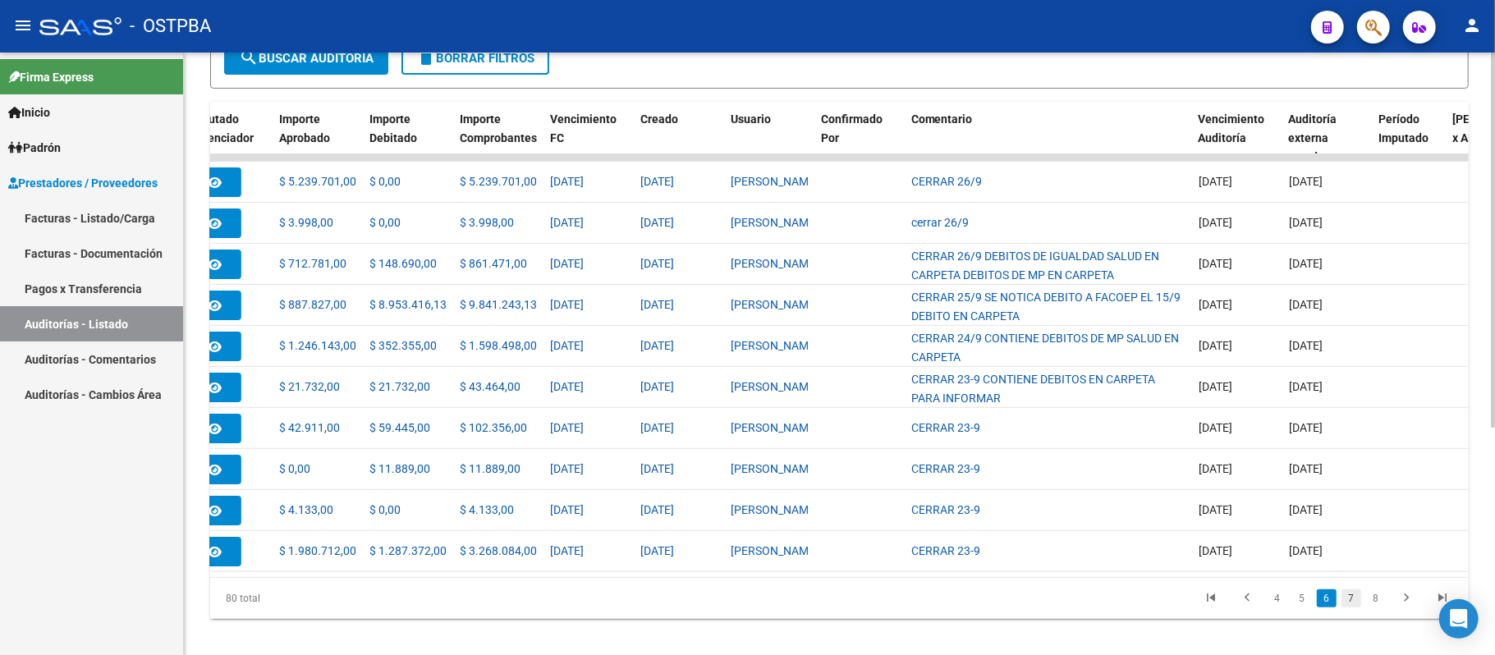
click at [1347, 608] on link "7" at bounding box center [1352, 599] width 20 height 18
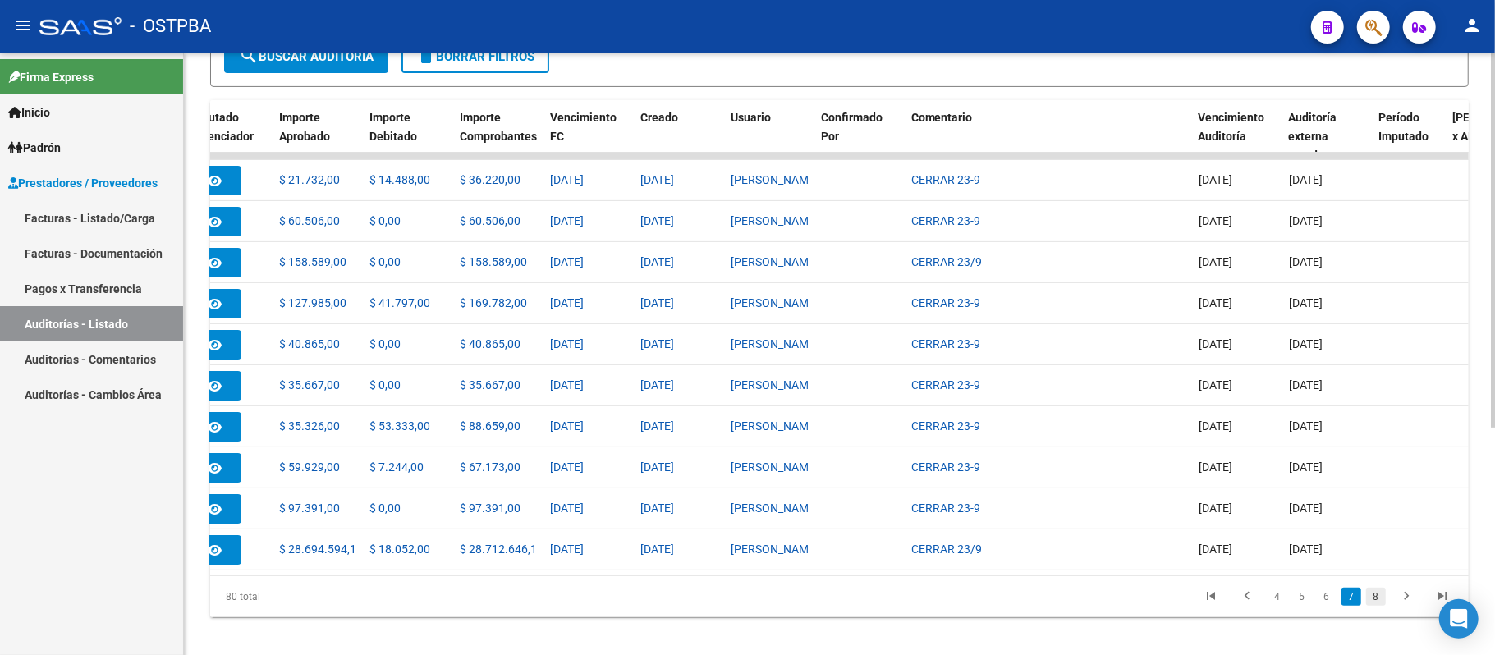
click at [1370, 606] on link "8" at bounding box center [1376, 597] width 20 height 18
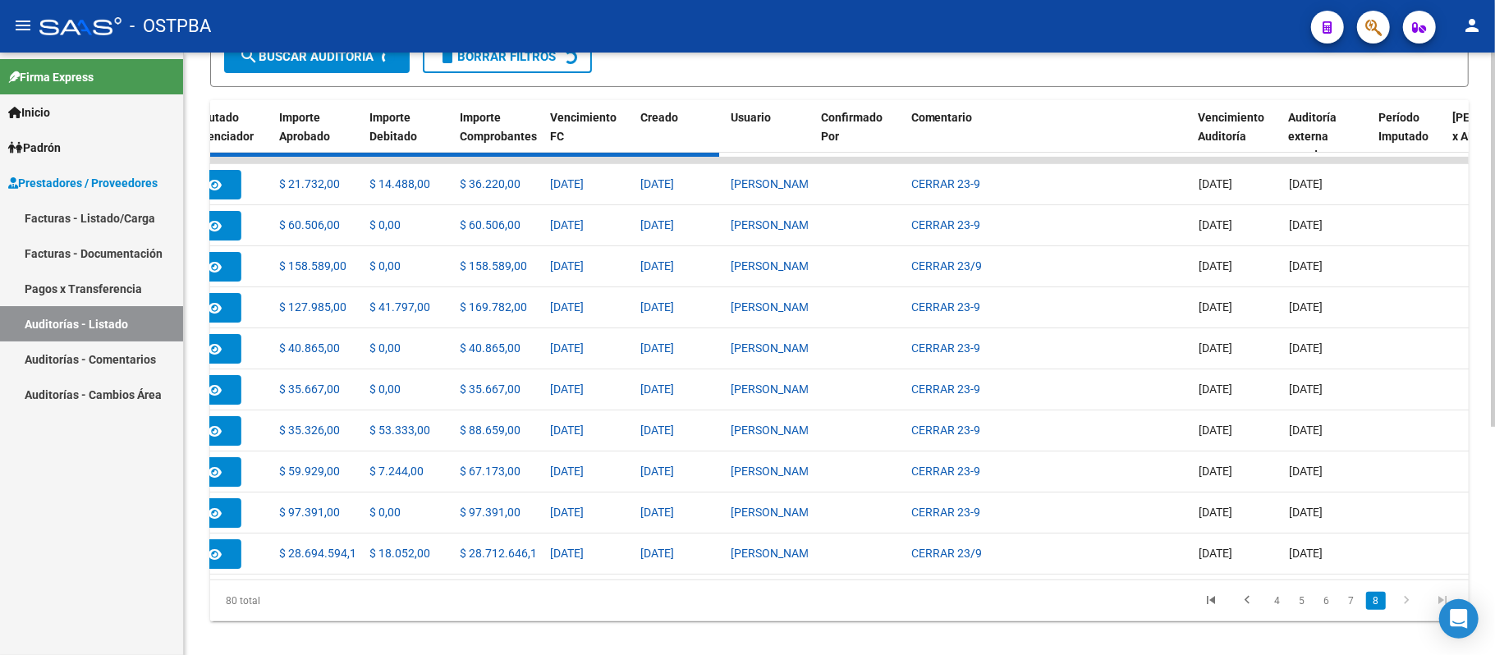
scroll to position [336, 0]
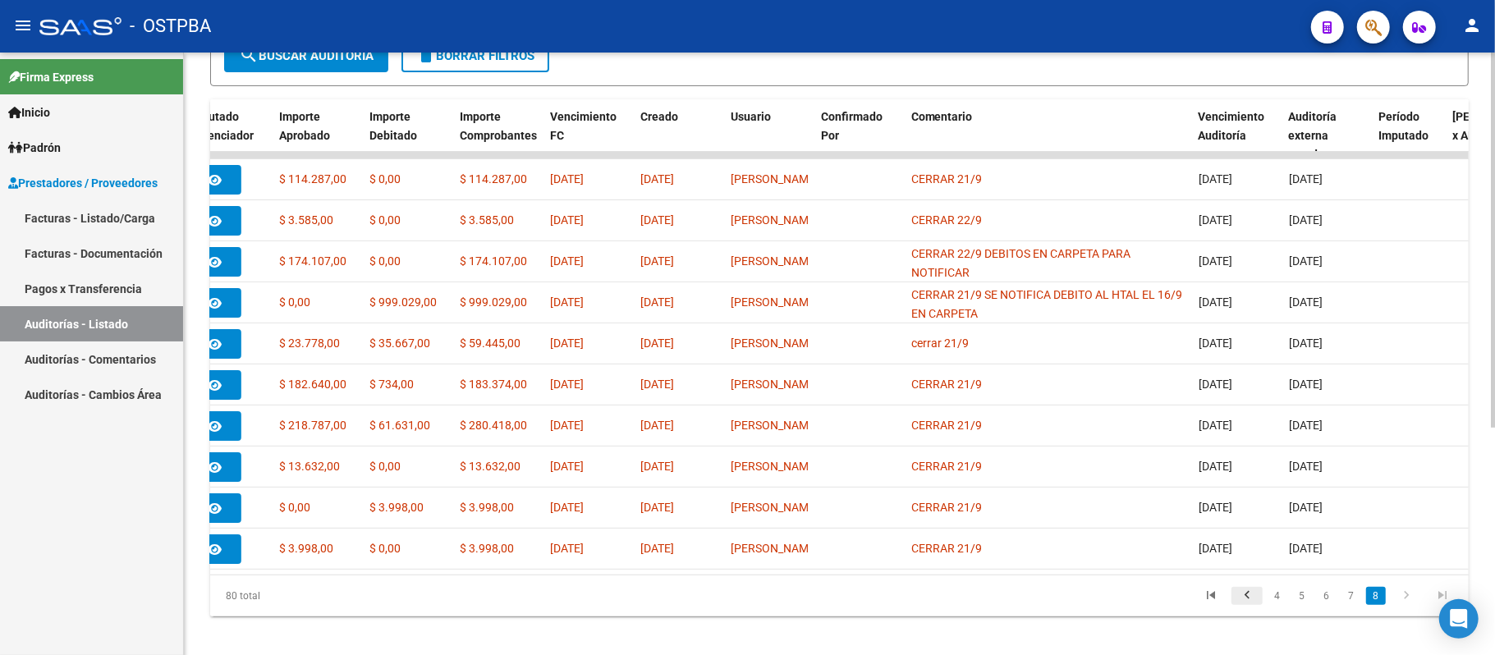
click at [1246, 608] on icon "go to previous page" at bounding box center [1247, 598] width 21 height 20
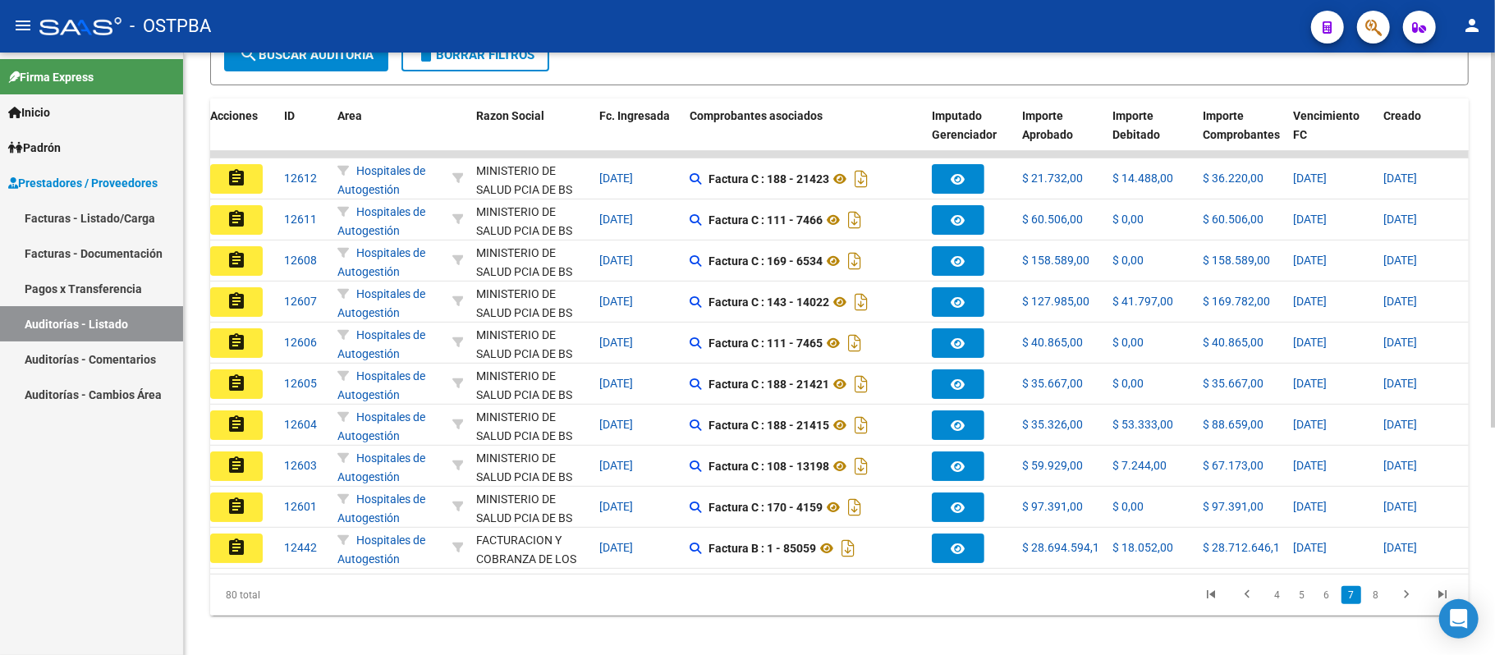
scroll to position [0, 0]
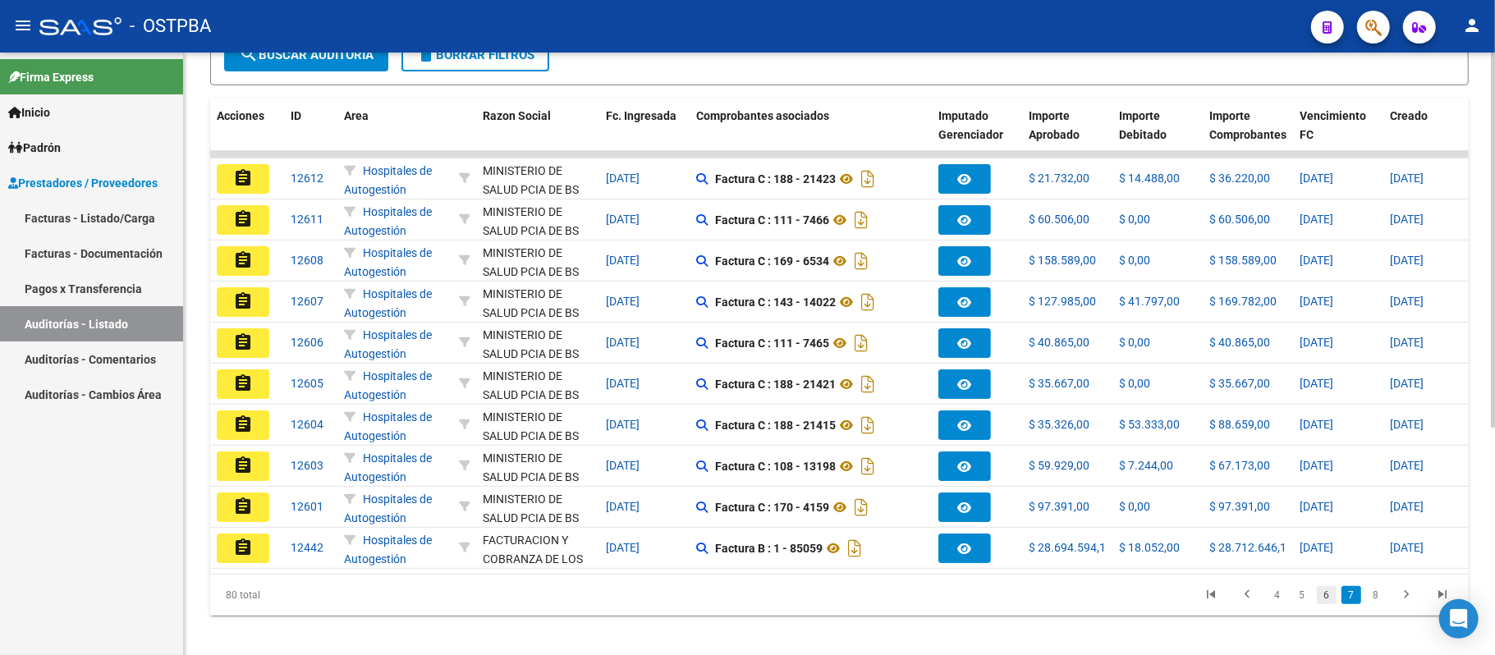
click at [1325, 604] on link "6" at bounding box center [1327, 595] width 20 height 18
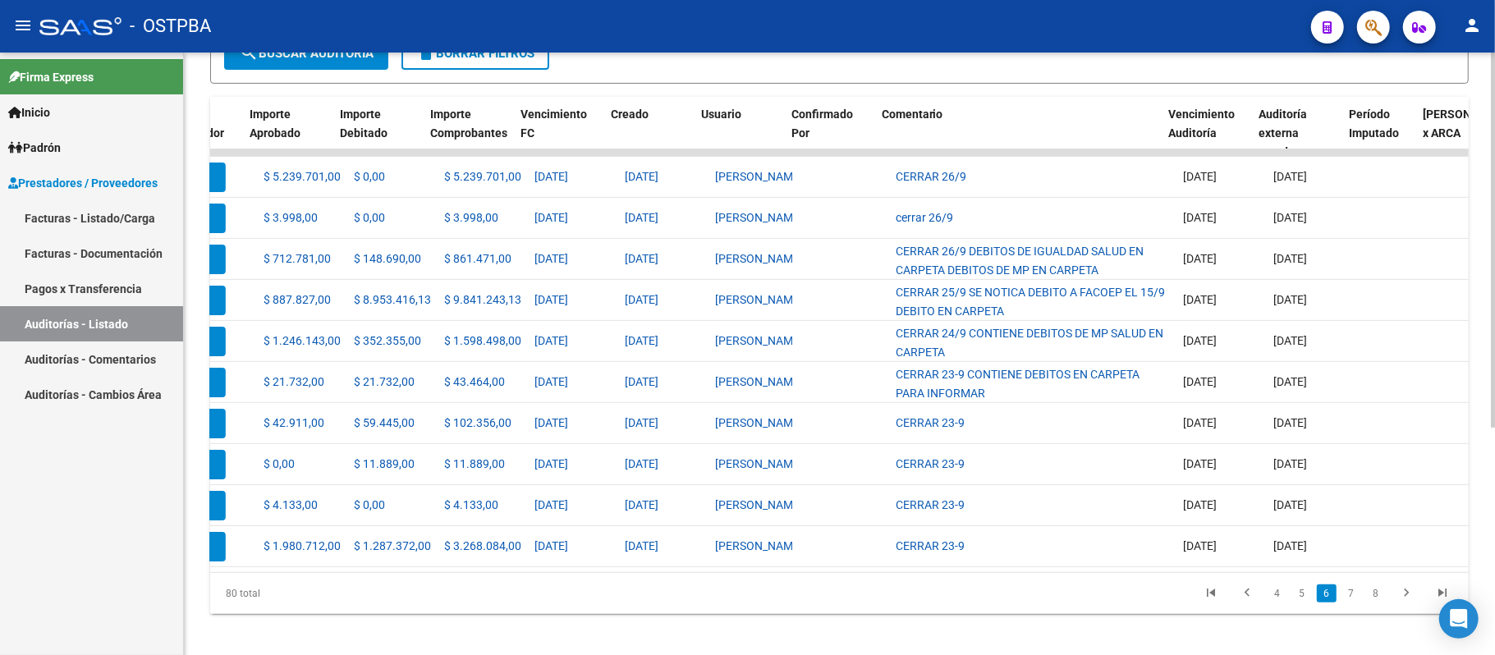
scroll to position [0, 779]
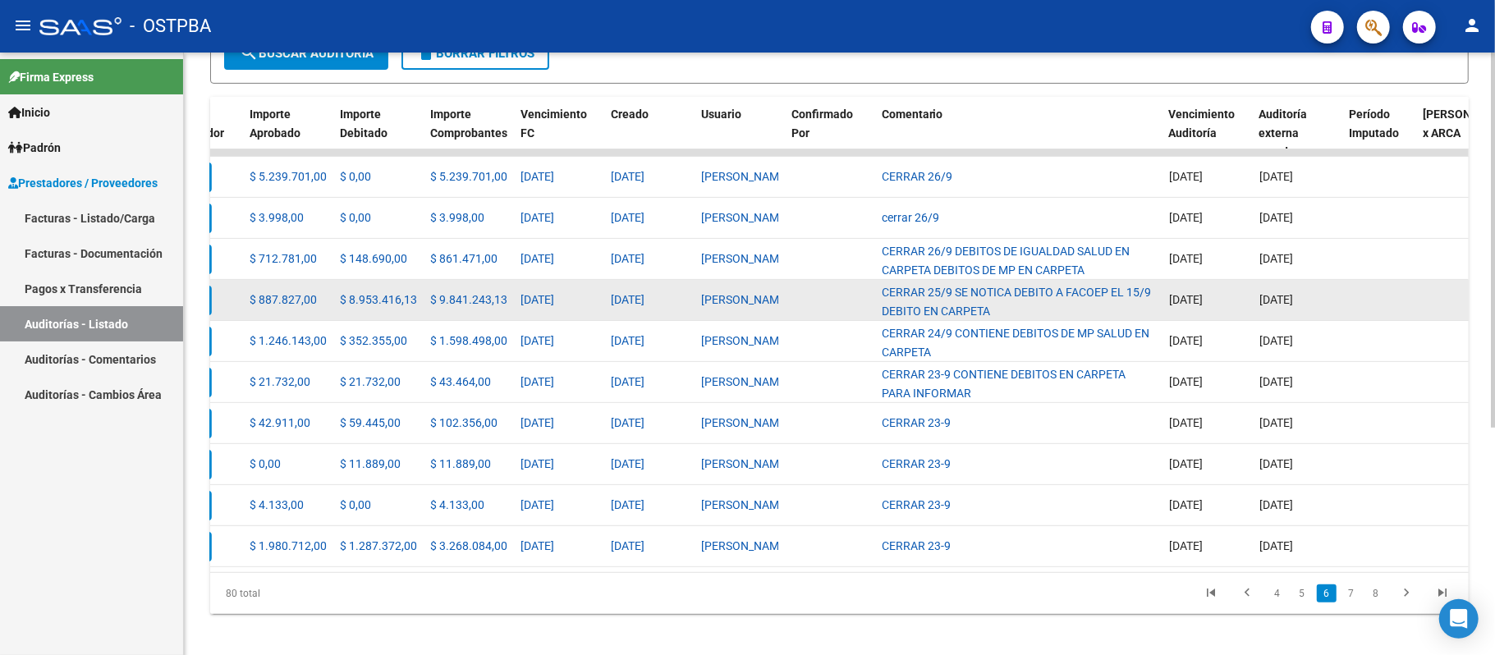
click at [1088, 304] on div "CERRAR 25/9 SE NOTICA DEBITO A FACOEP EL 15/9 DEBITO EN CARPETA" at bounding box center [1019, 300] width 274 height 34
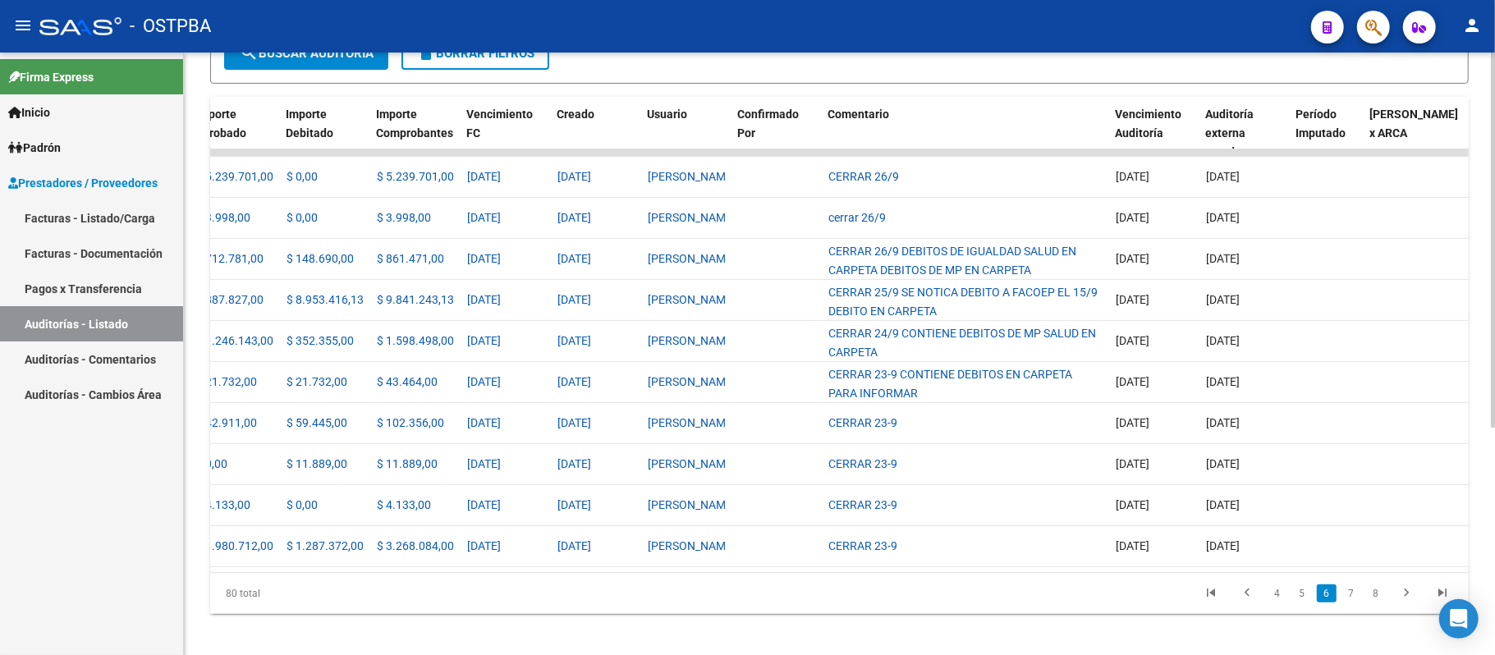
scroll to position [0, 938]
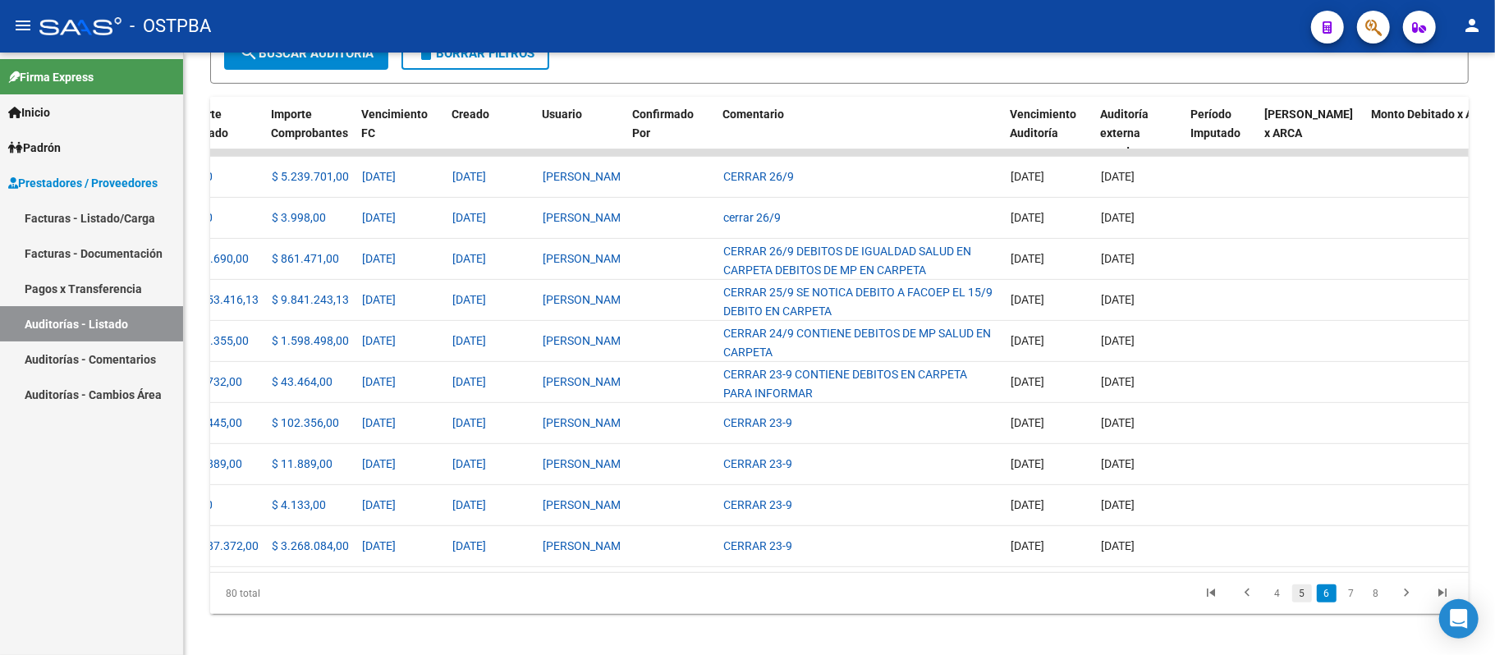
click at [1309, 603] on link "5" at bounding box center [1302, 594] width 20 height 18
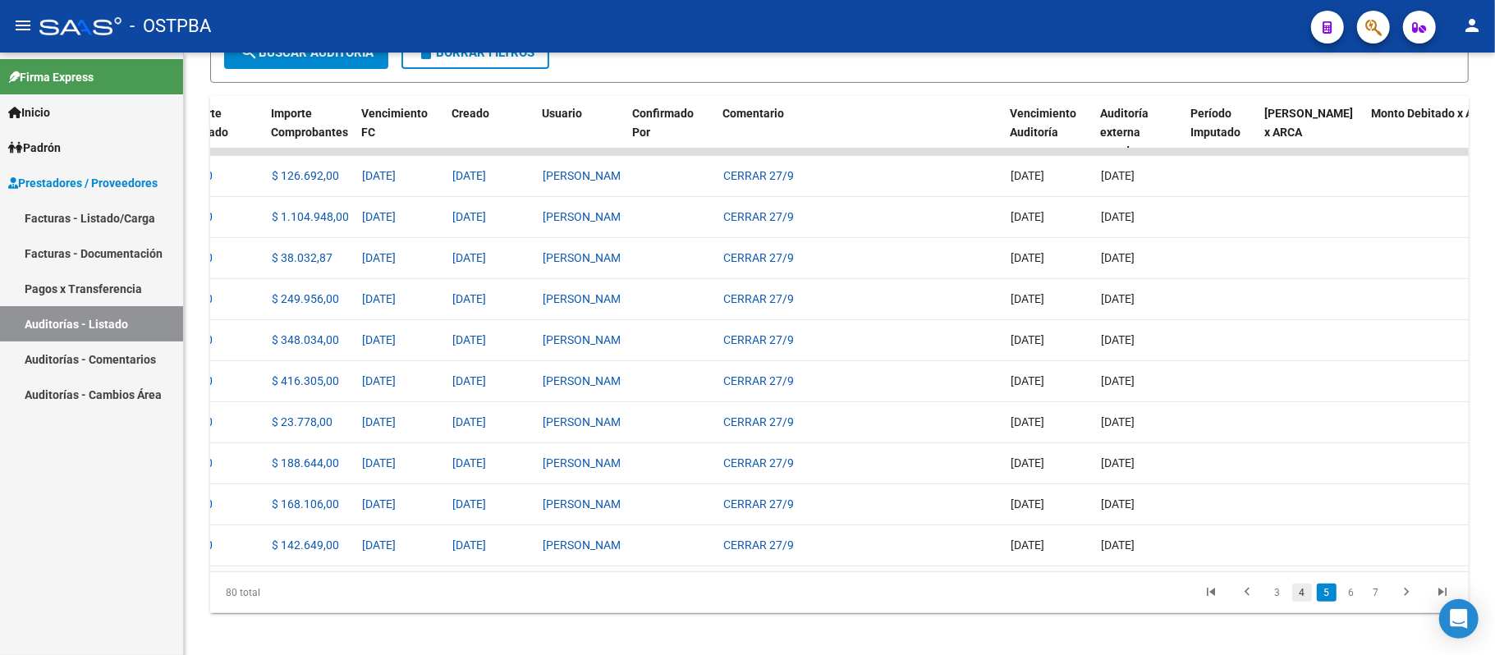
click at [1304, 602] on link "4" at bounding box center [1302, 593] width 20 height 18
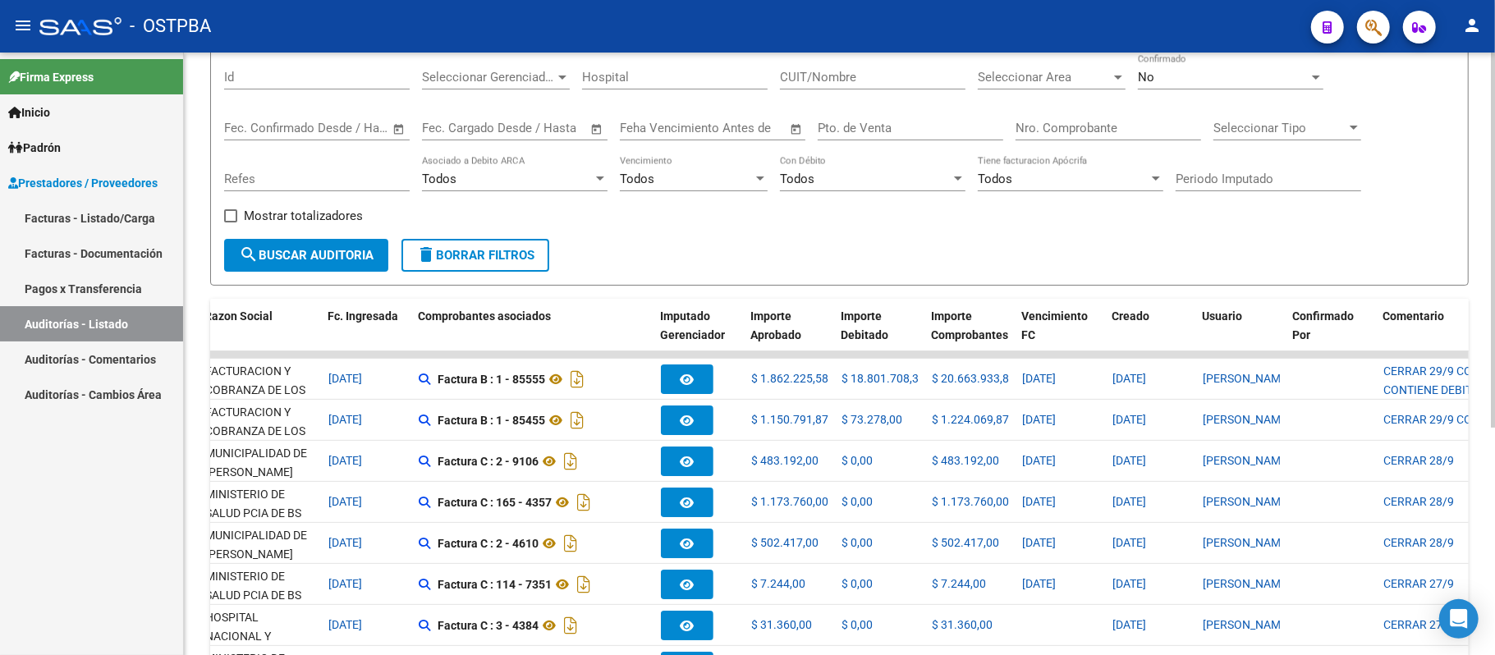
scroll to position [0, 0]
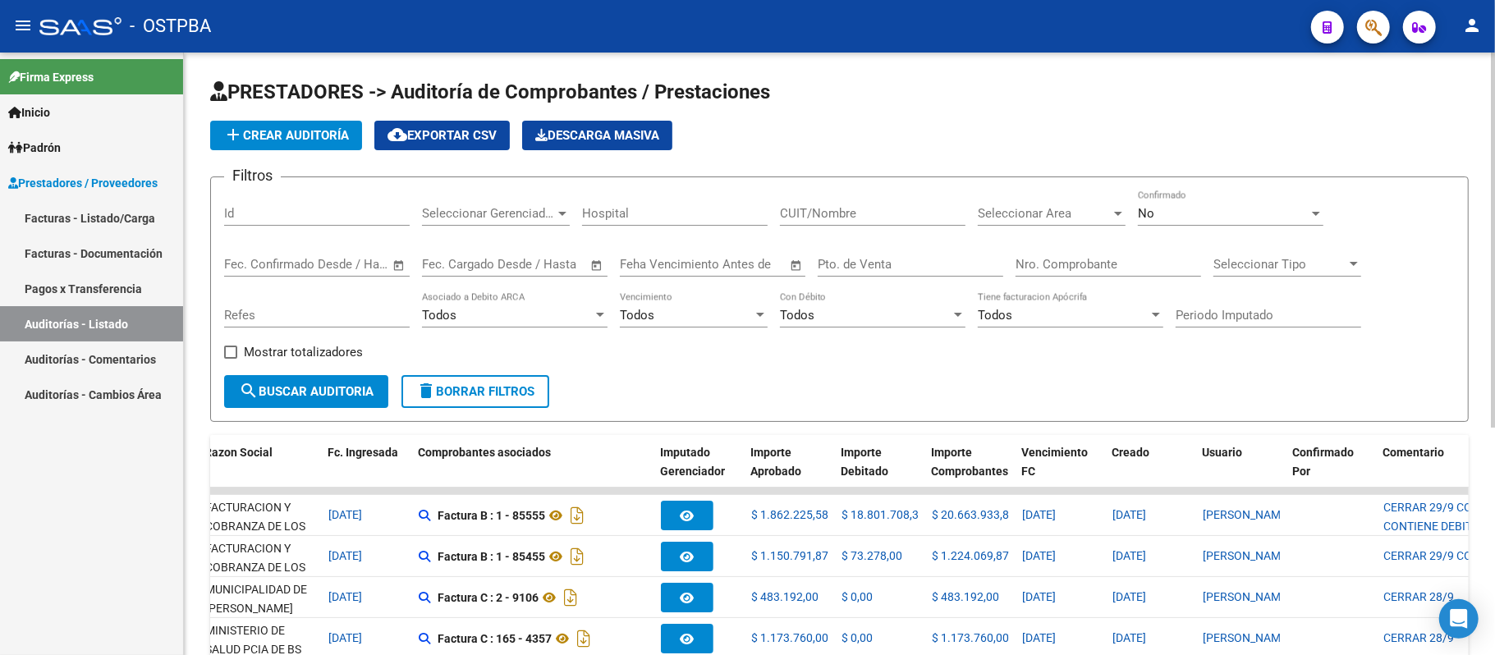
click at [1062, 261] on input "Nro. Comprobante" at bounding box center [1109, 264] width 186 height 15
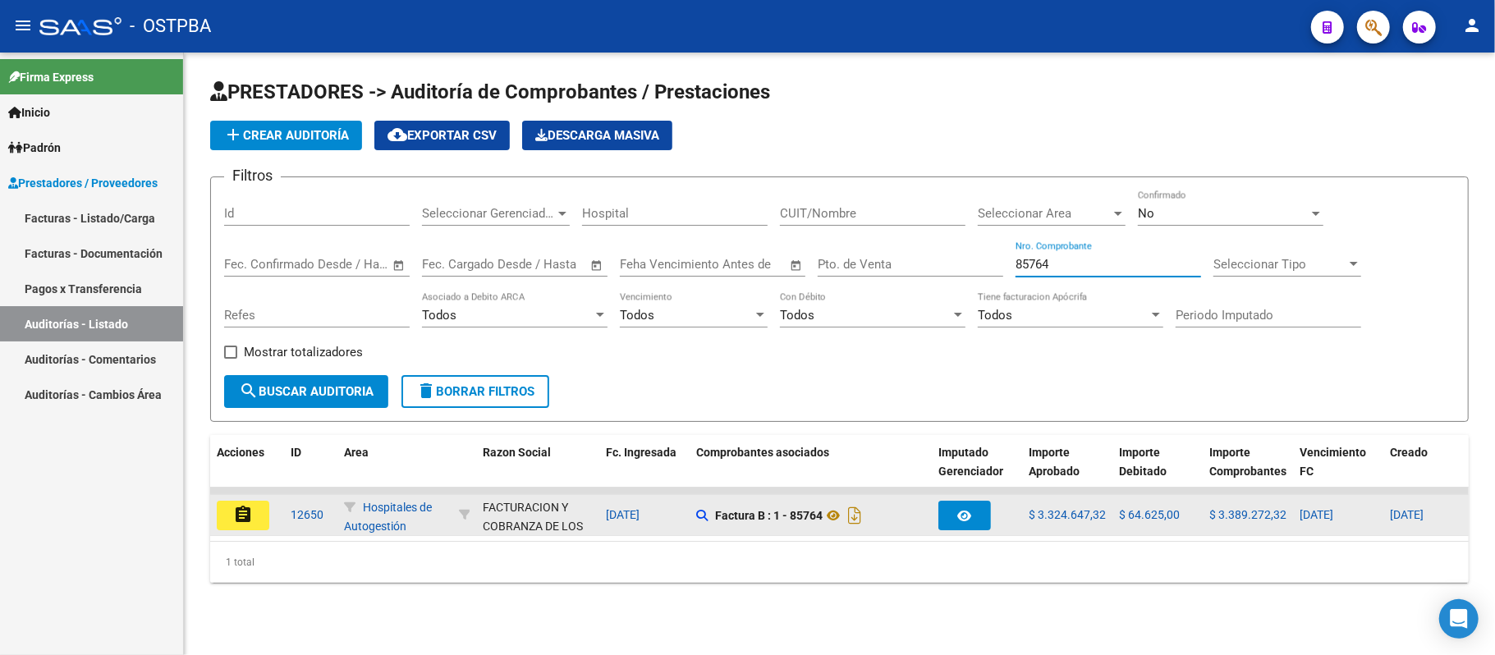
type input "85764"
click at [227, 514] on button "assignment" at bounding box center [243, 516] width 53 height 30
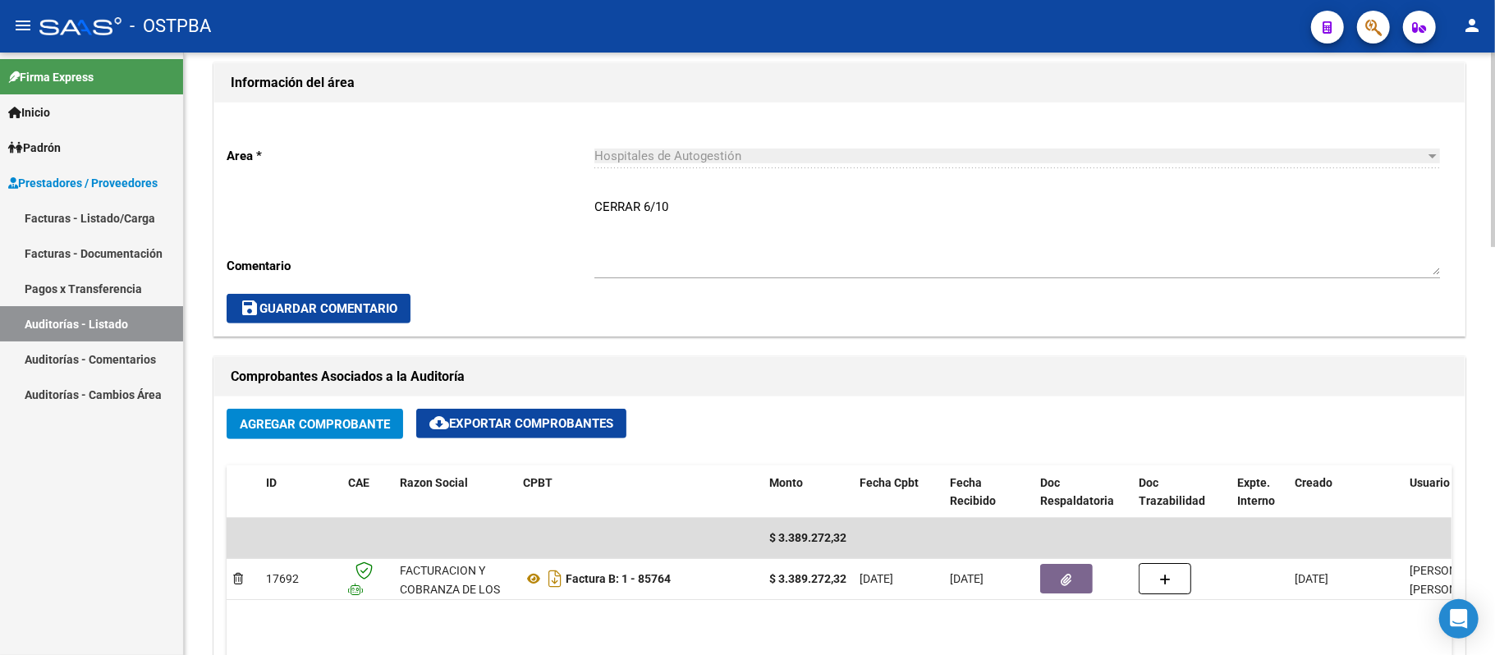
scroll to position [547, 0]
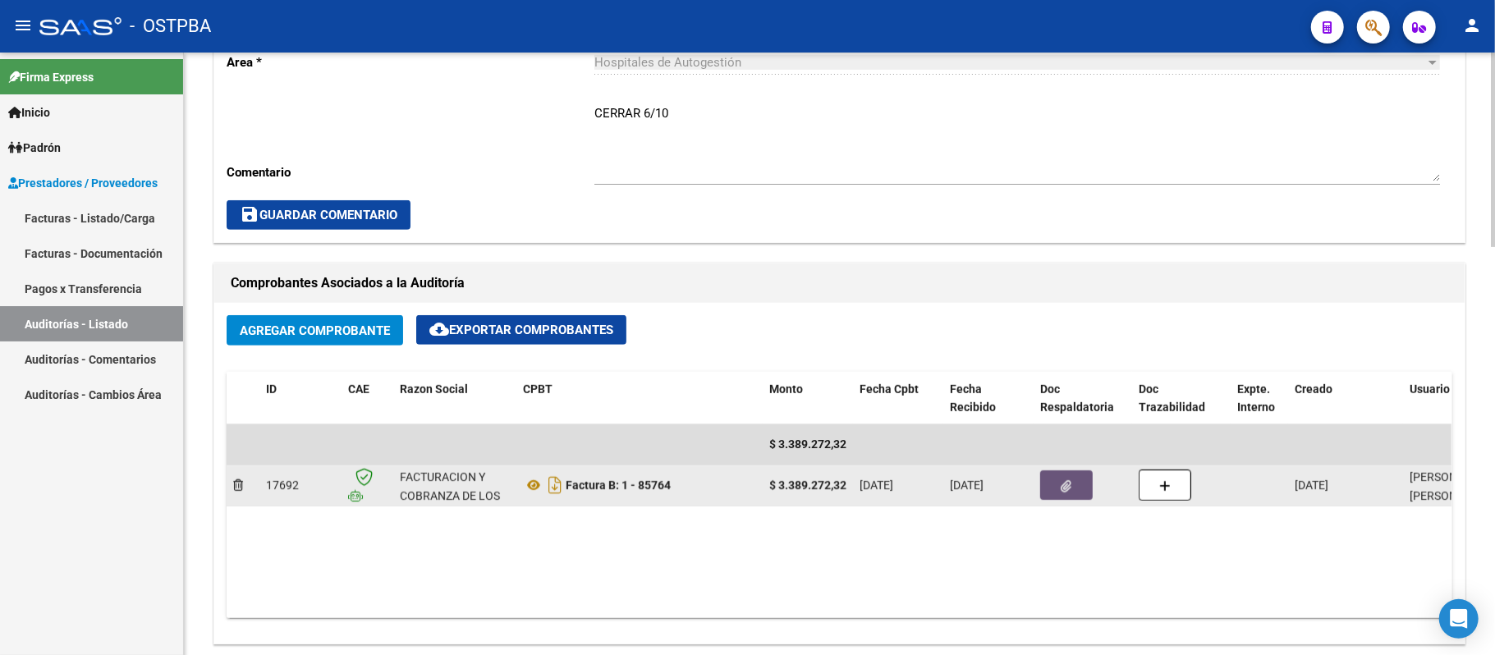
click at [1056, 481] on button "button" at bounding box center [1066, 485] width 53 height 30
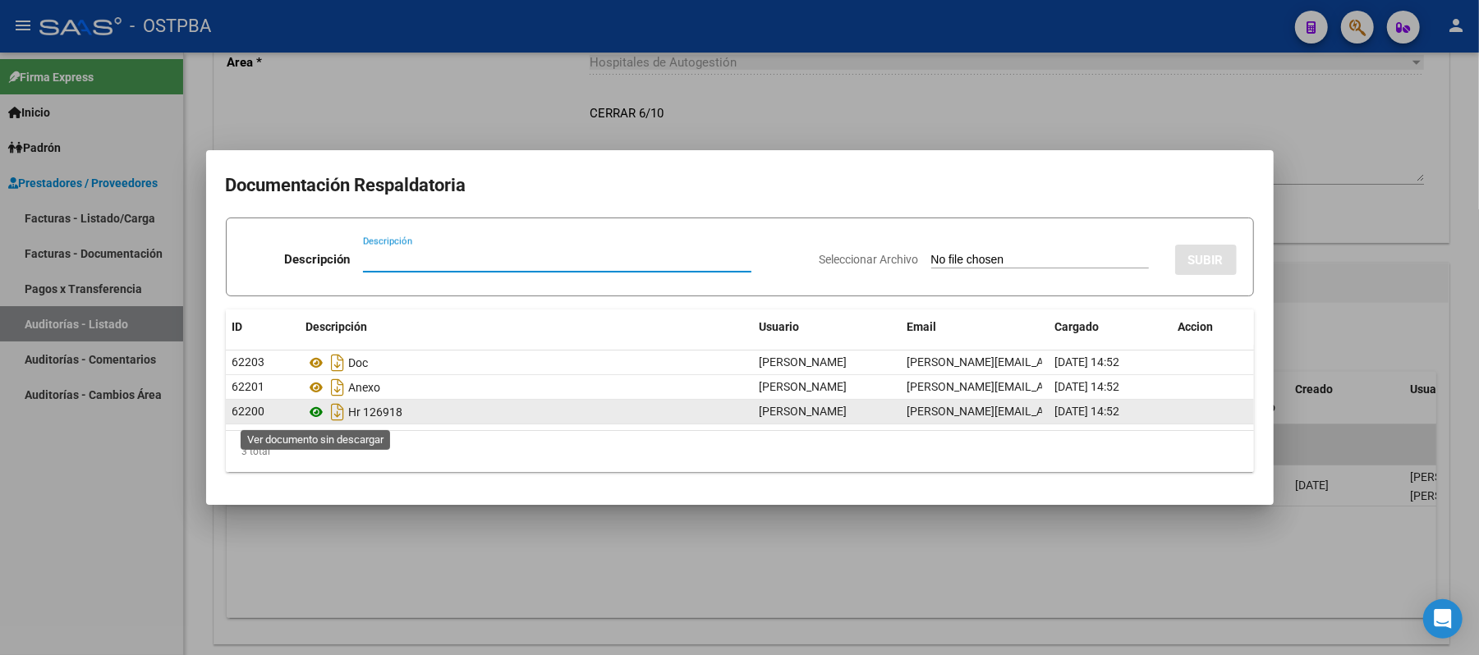
click at [322, 412] on icon at bounding box center [316, 412] width 21 height 20
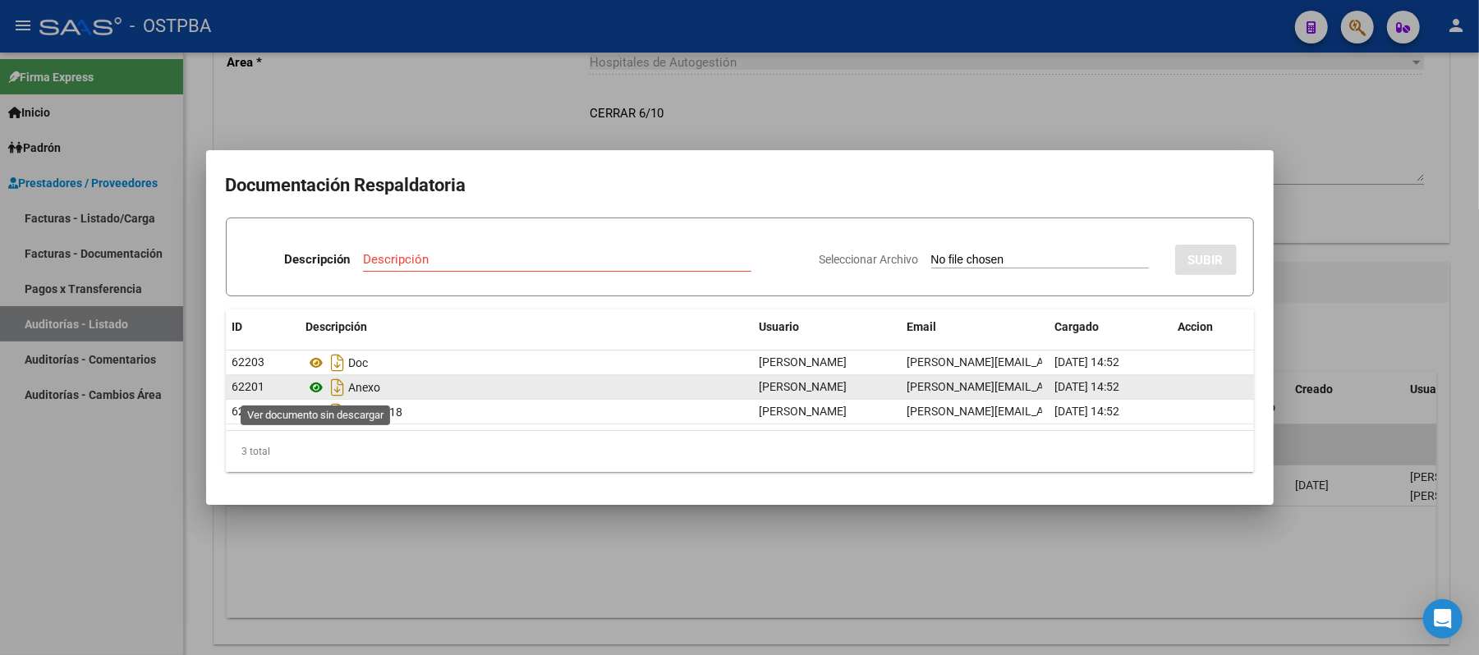
click at [320, 392] on icon at bounding box center [316, 388] width 21 height 20
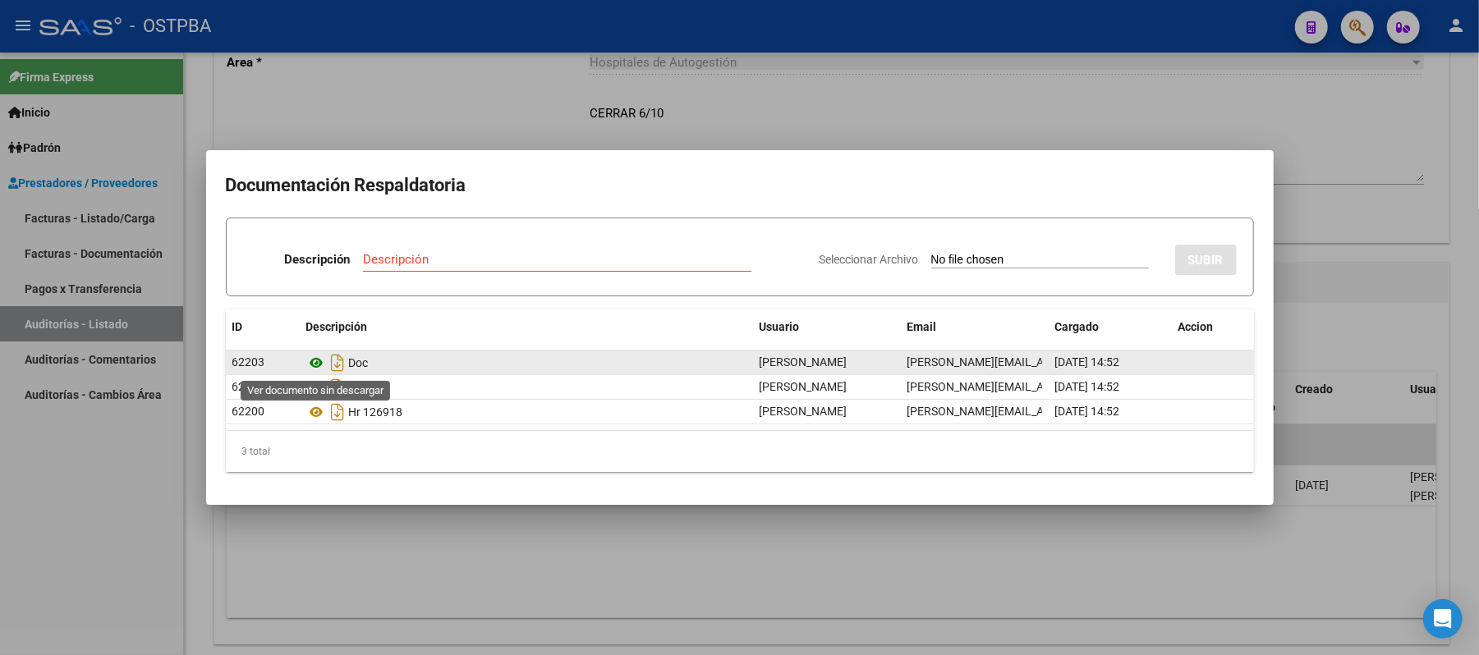
click at [313, 366] on icon at bounding box center [316, 363] width 21 height 20
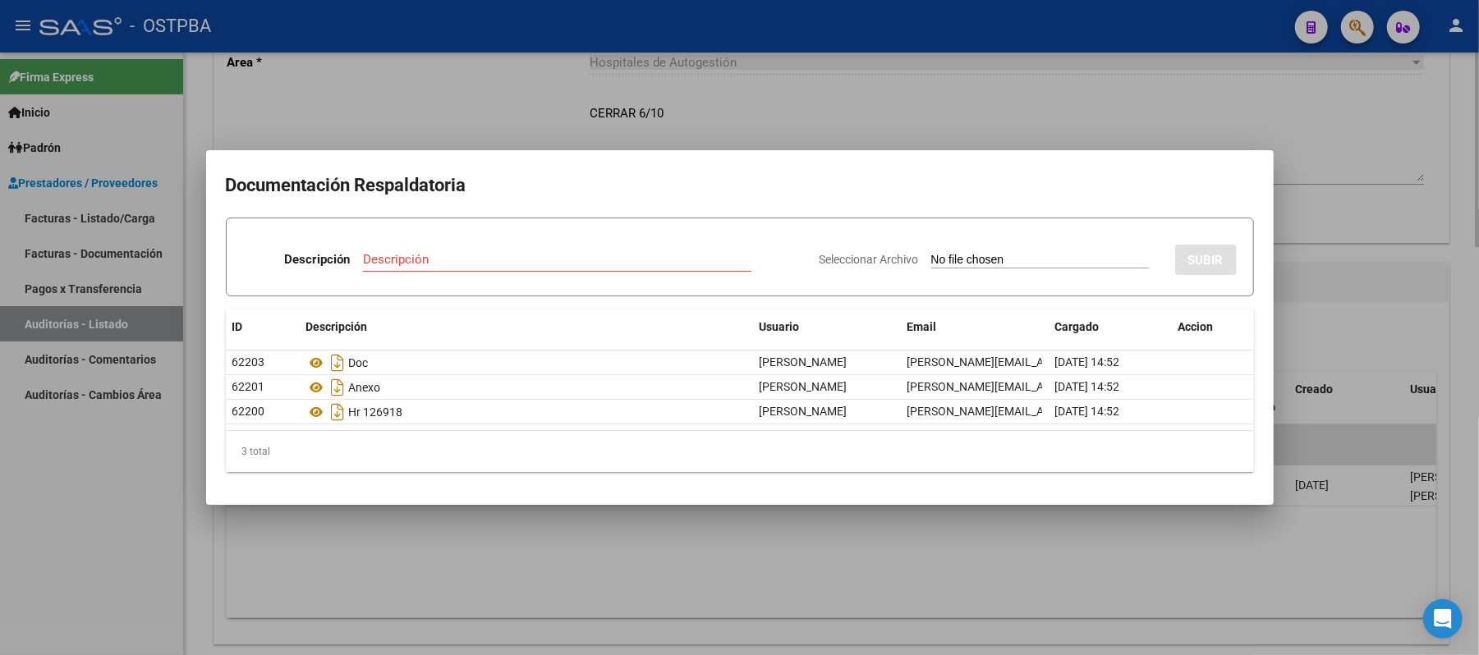
click at [1344, 191] on div at bounding box center [739, 327] width 1479 height 655
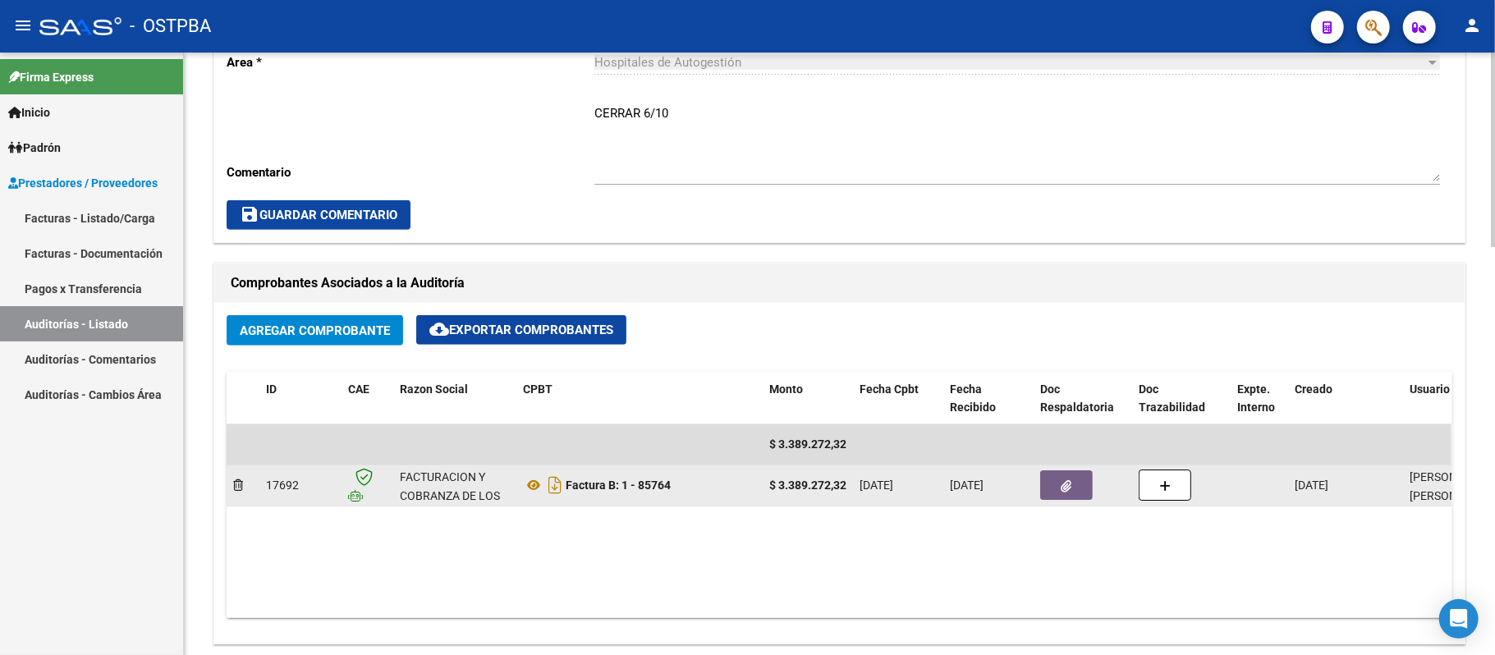
click at [1043, 480] on button "button" at bounding box center [1066, 485] width 53 height 30
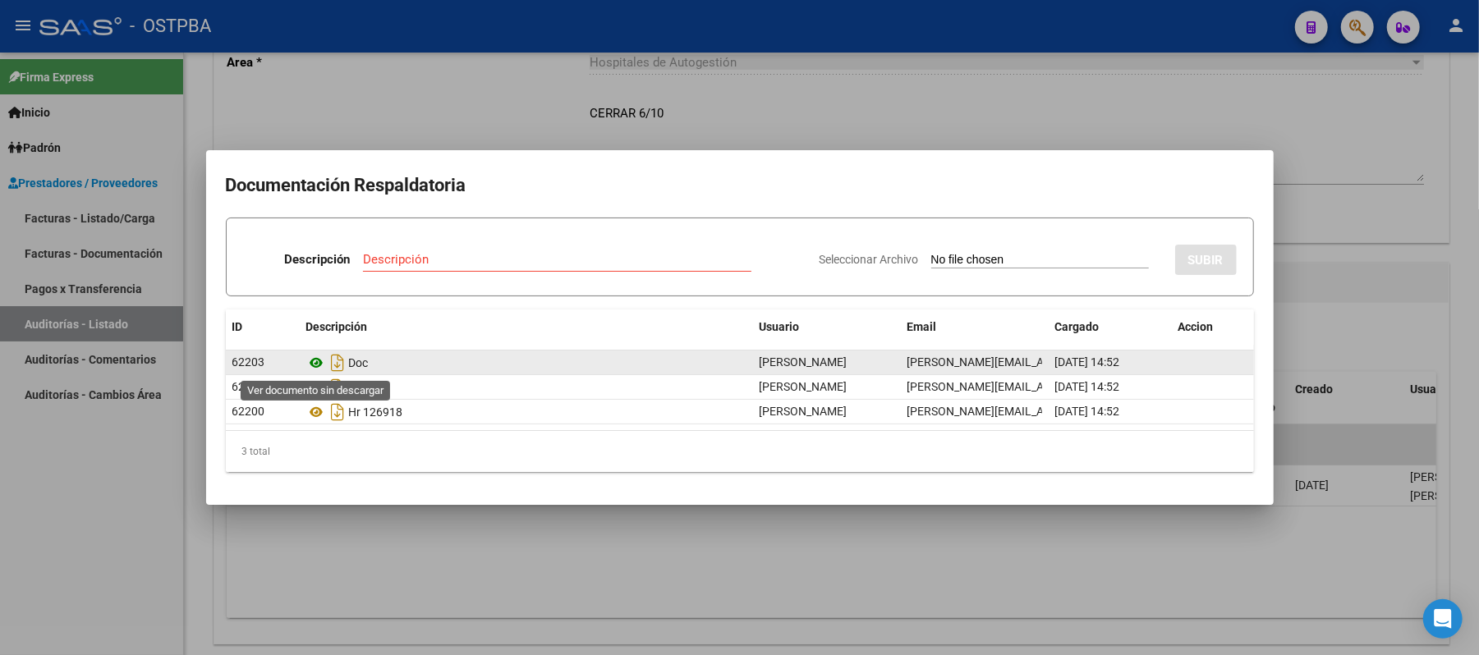
click at [323, 361] on icon at bounding box center [316, 363] width 21 height 20
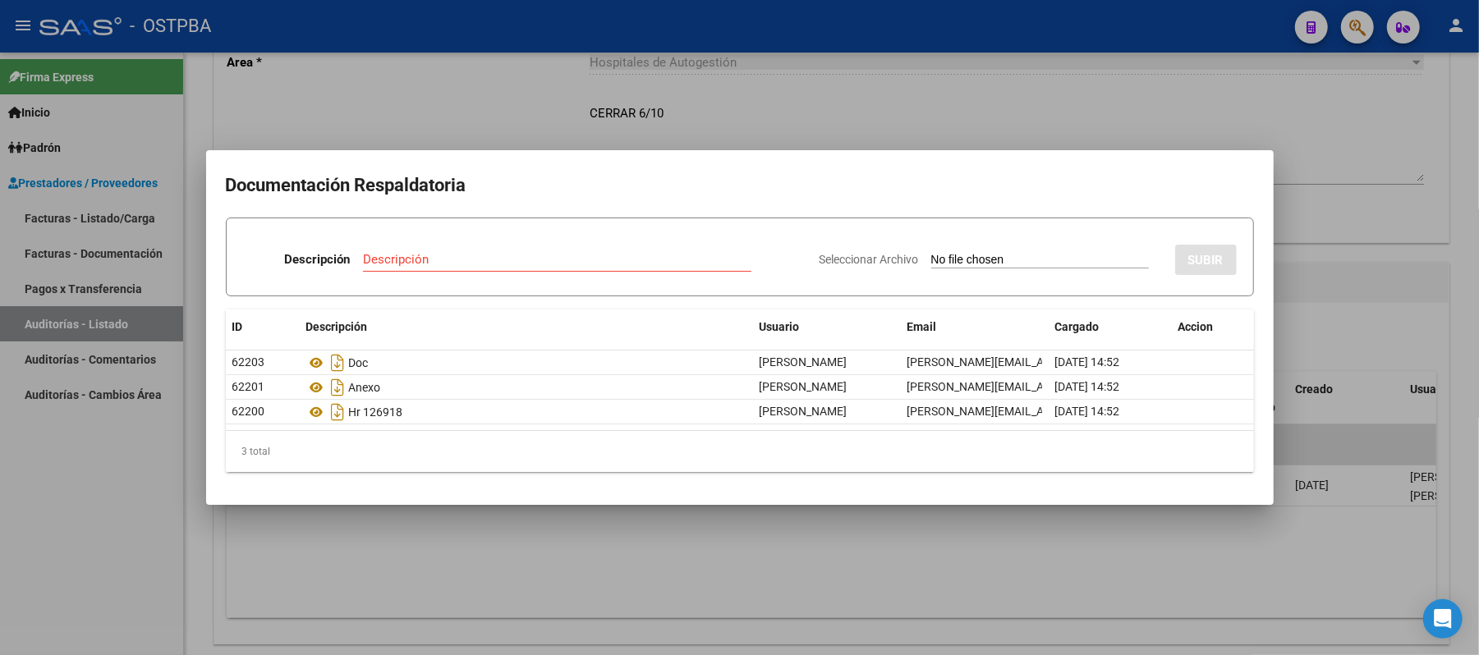
click at [1223, 118] on div at bounding box center [739, 327] width 1479 height 655
